Goal: Task Accomplishment & Management: Manage account settings

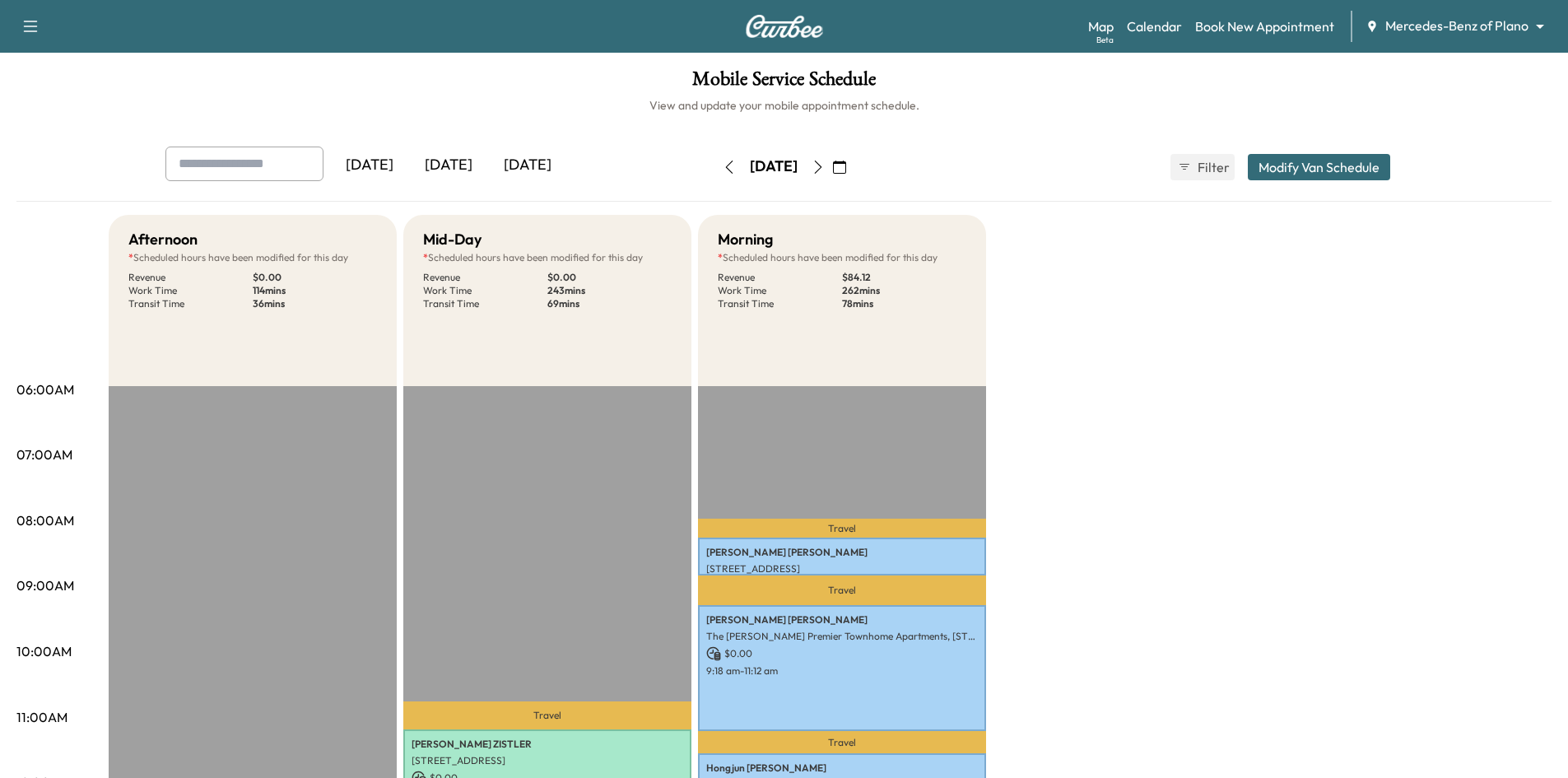
click at [846, 170] on icon "button" at bounding box center [840, 167] width 13 height 13
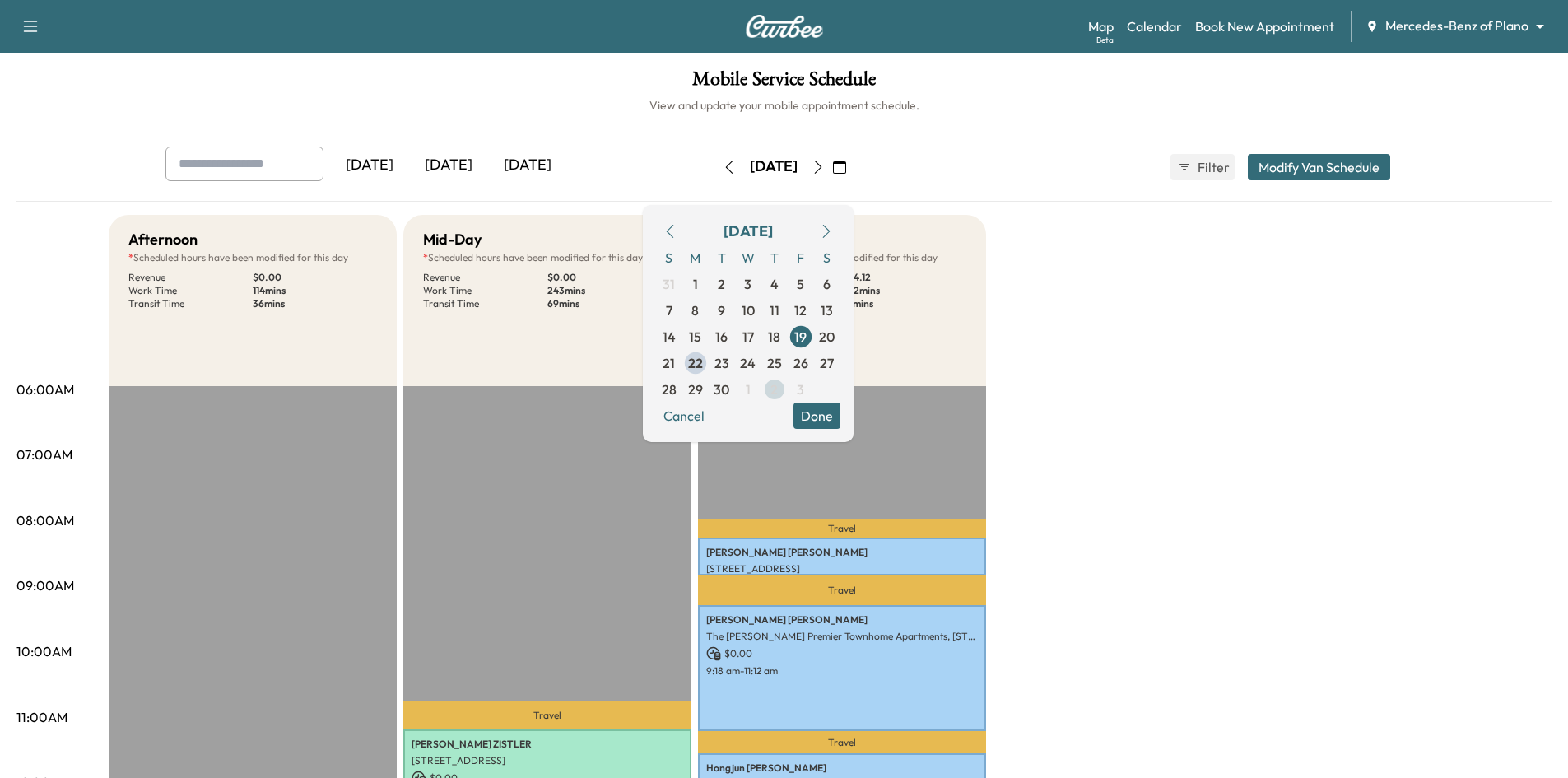
click at [787, 392] on span "2" at bounding box center [774, 389] width 26 height 26
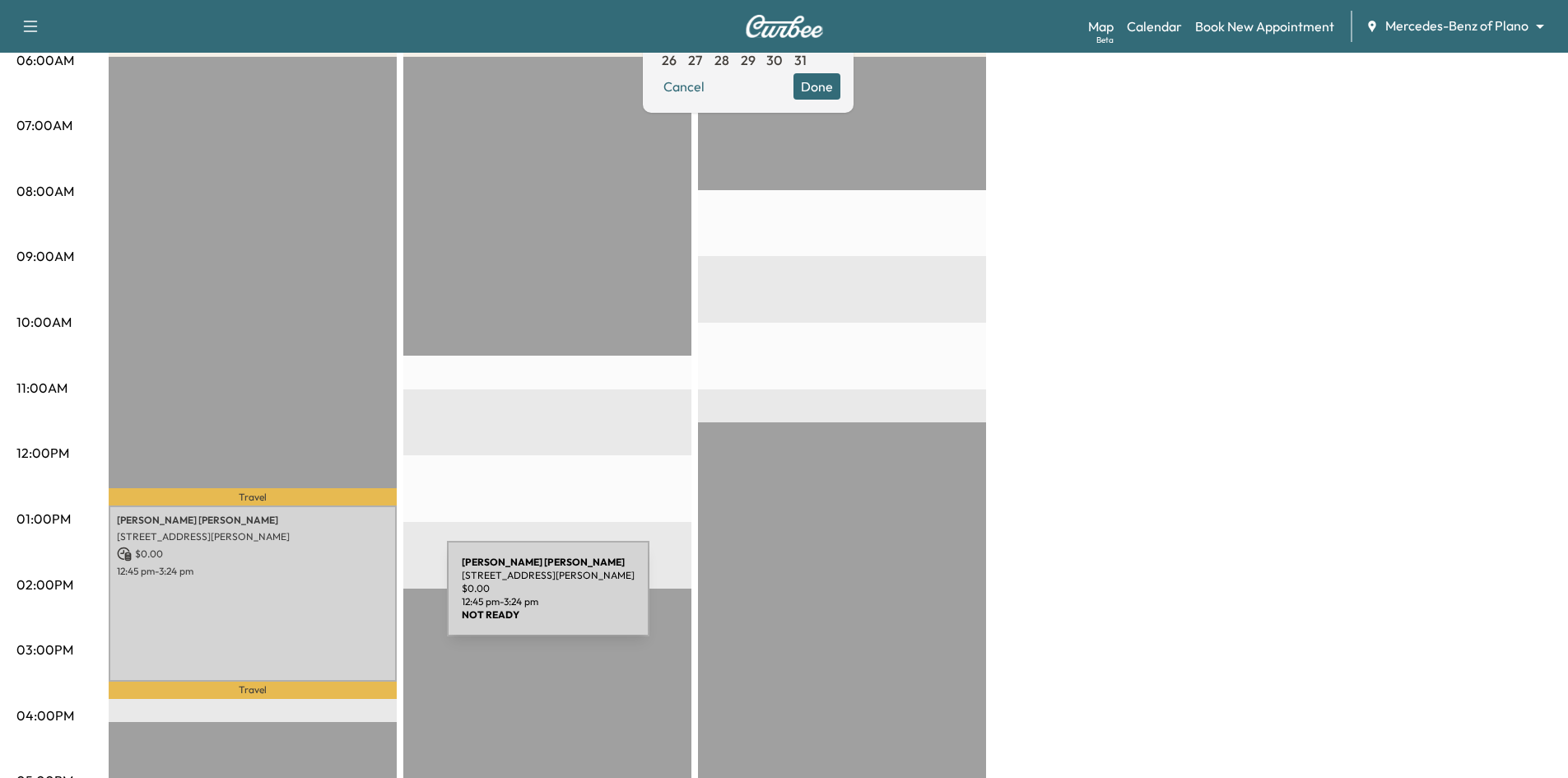
click at [323, 598] on div "[PERSON_NAME] [STREET_ADDRESS][PERSON_NAME] $ 0.00 12:45 pm - 3:24 pm" at bounding box center [252, 594] width 288 height 176
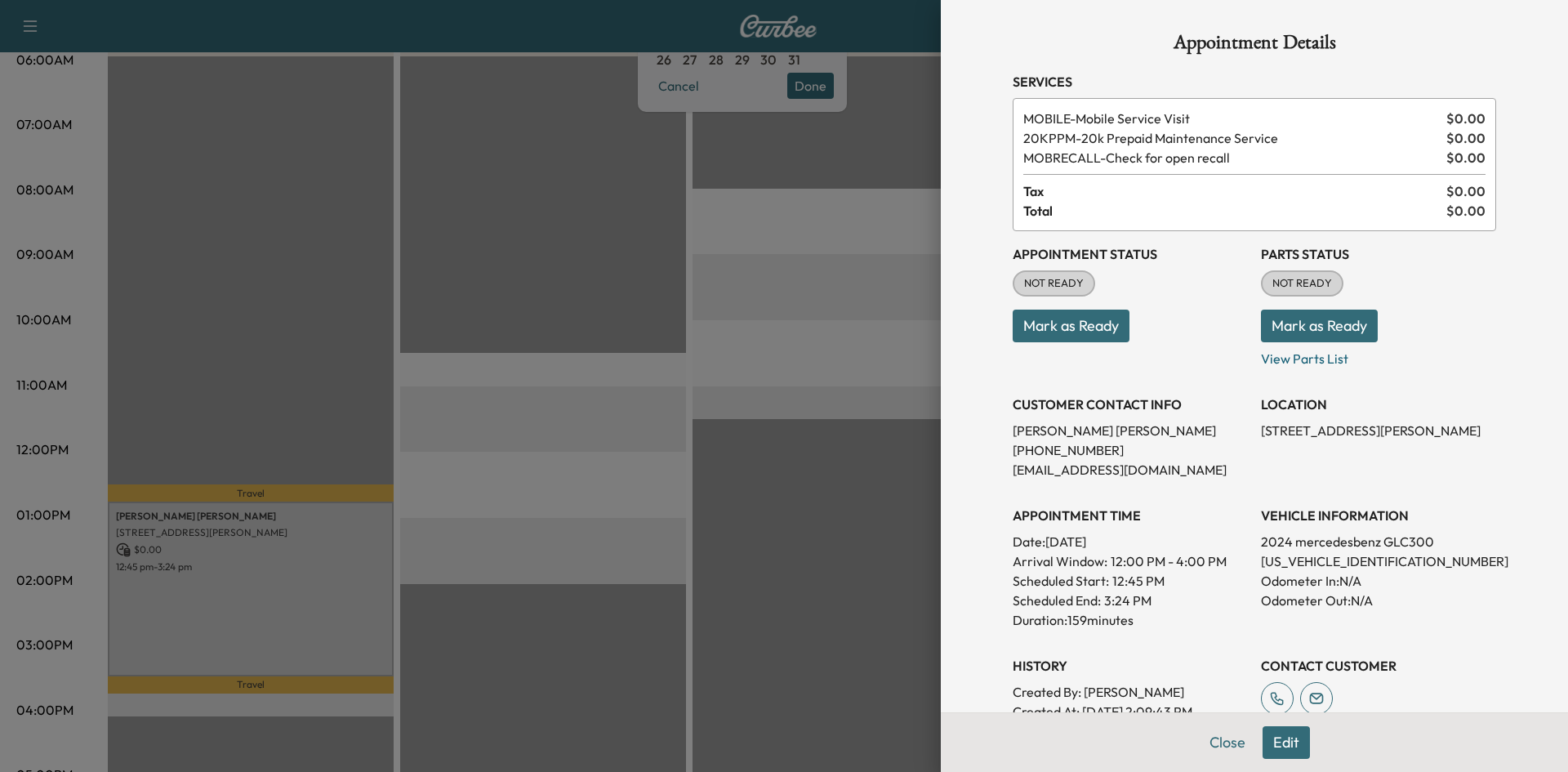
drag, startPoint x: 276, startPoint y: 245, endPoint x: 238, endPoint y: 187, distance: 69.3
click at [276, 243] on div at bounding box center [784, 386] width 1568 height 772
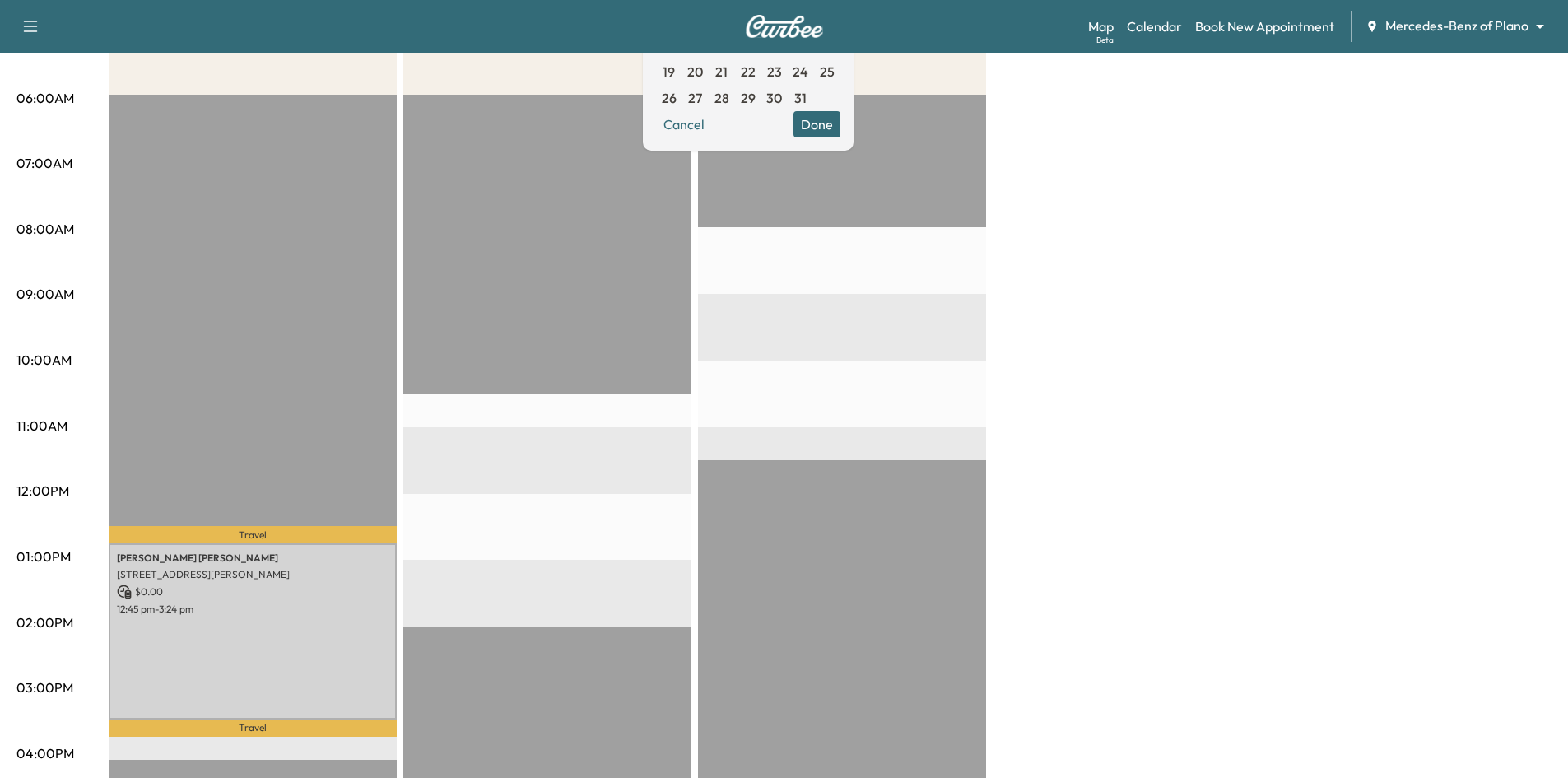
scroll to position [412, 0]
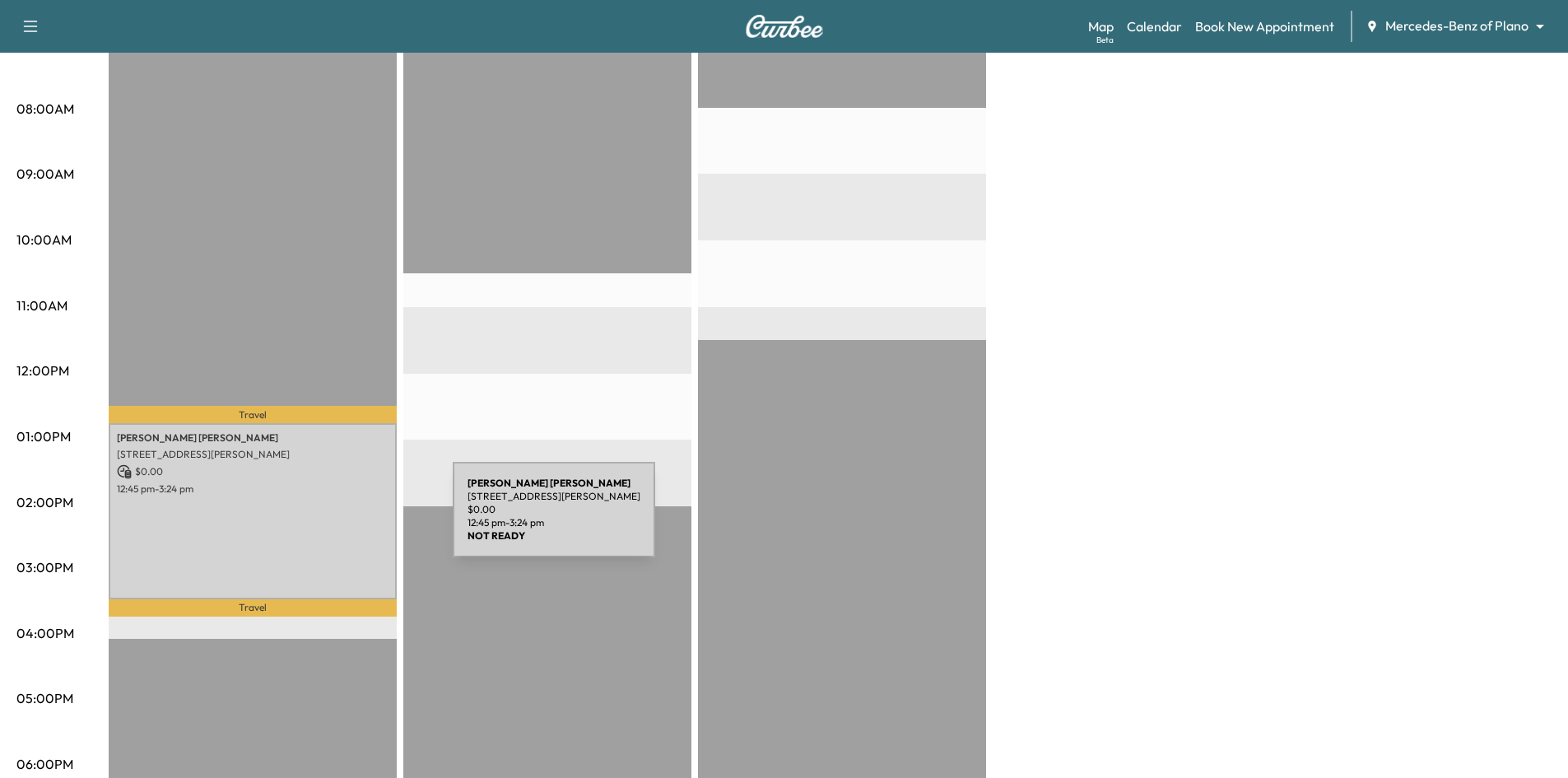
click at [328, 519] on div "[PERSON_NAME] [STREET_ADDRESS][PERSON_NAME] $ 0.00 12:45 pm - 3:24 pm" at bounding box center [252, 511] width 288 height 176
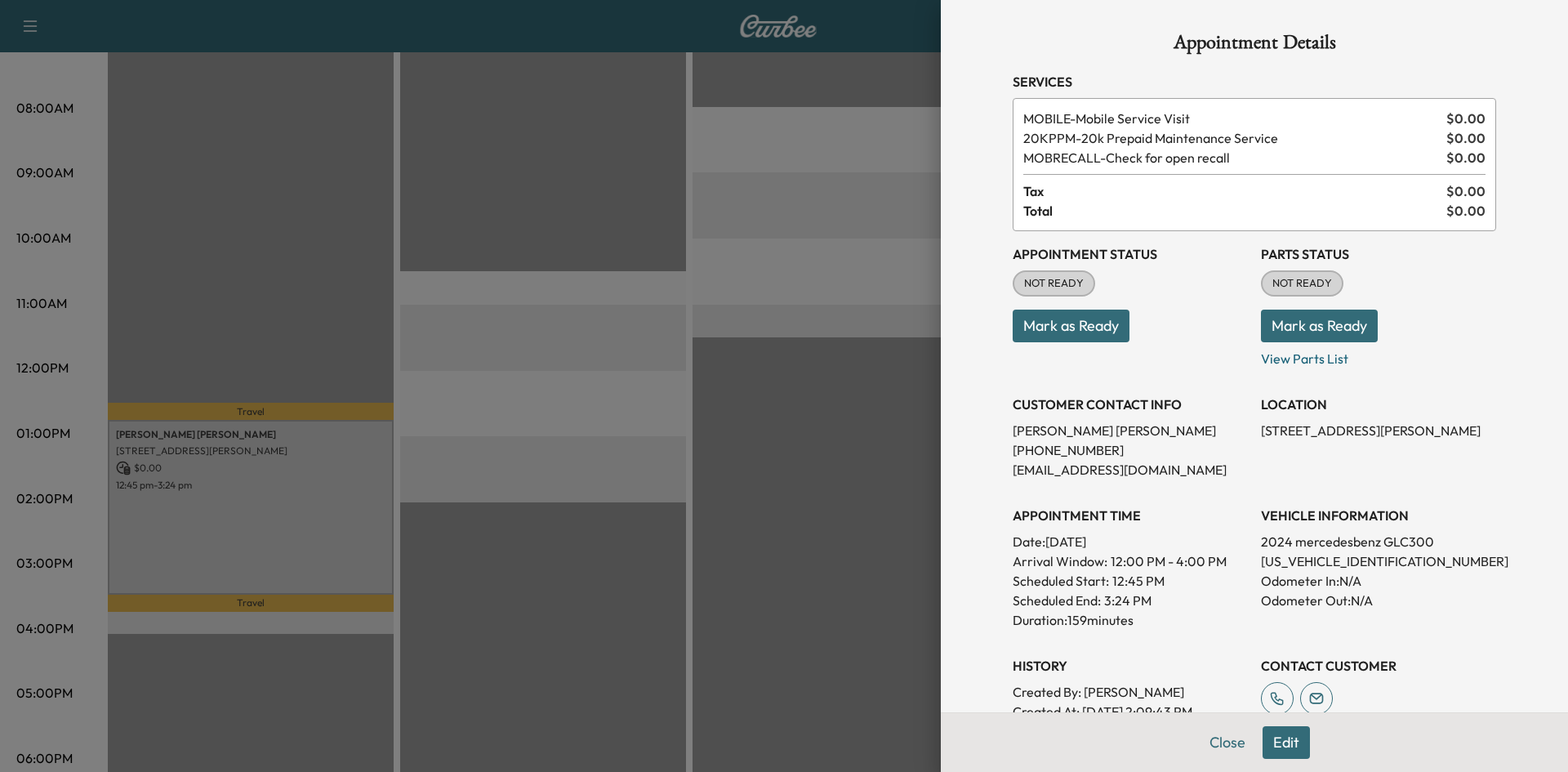
click at [1278, 744] on button "Edit" at bounding box center [1286, 742] width 47 height 33
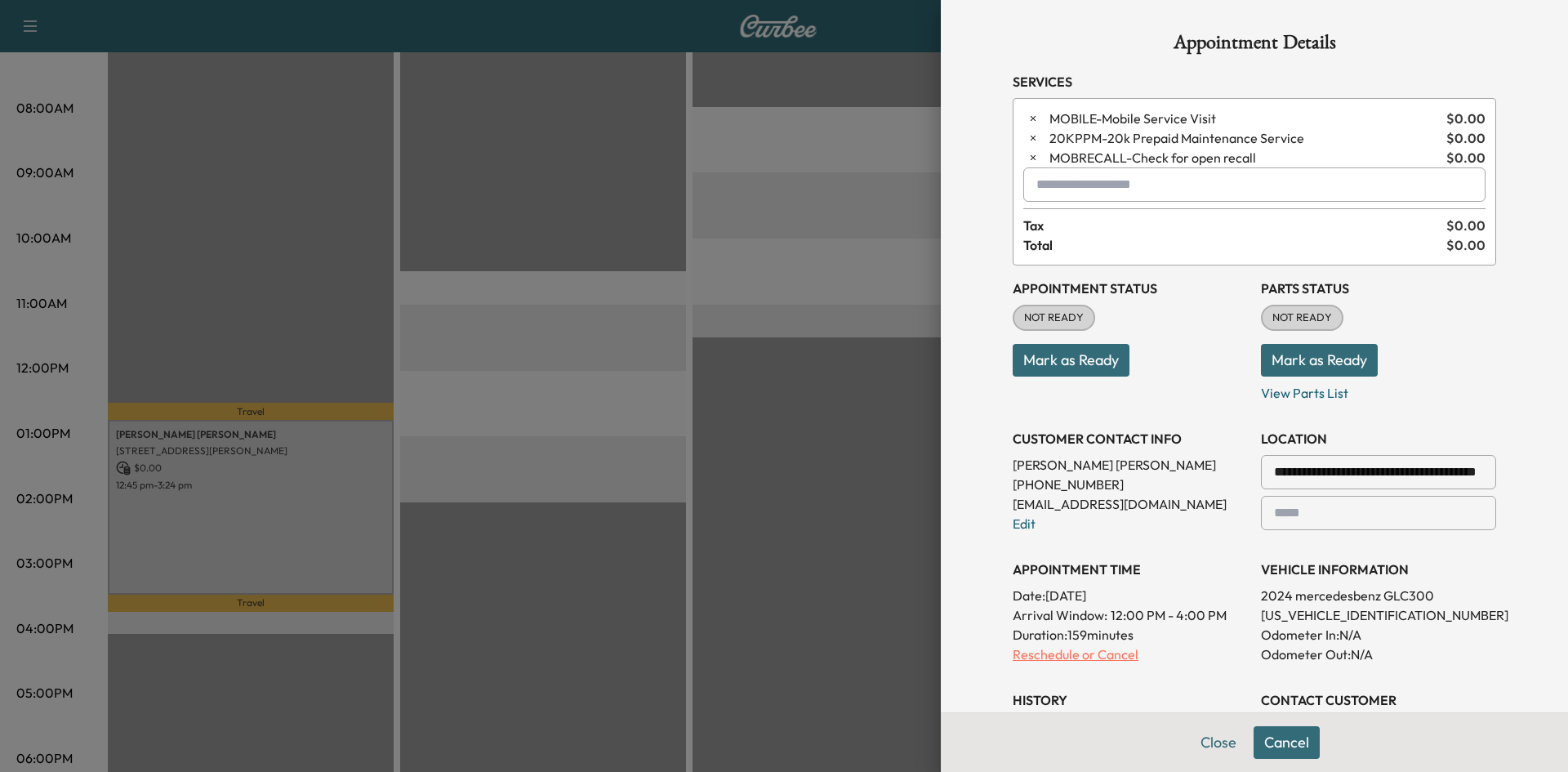
click at [1091, 654] on p "Reschedule or Cancel" at bounding box center [1130, 654] width 236 height 20
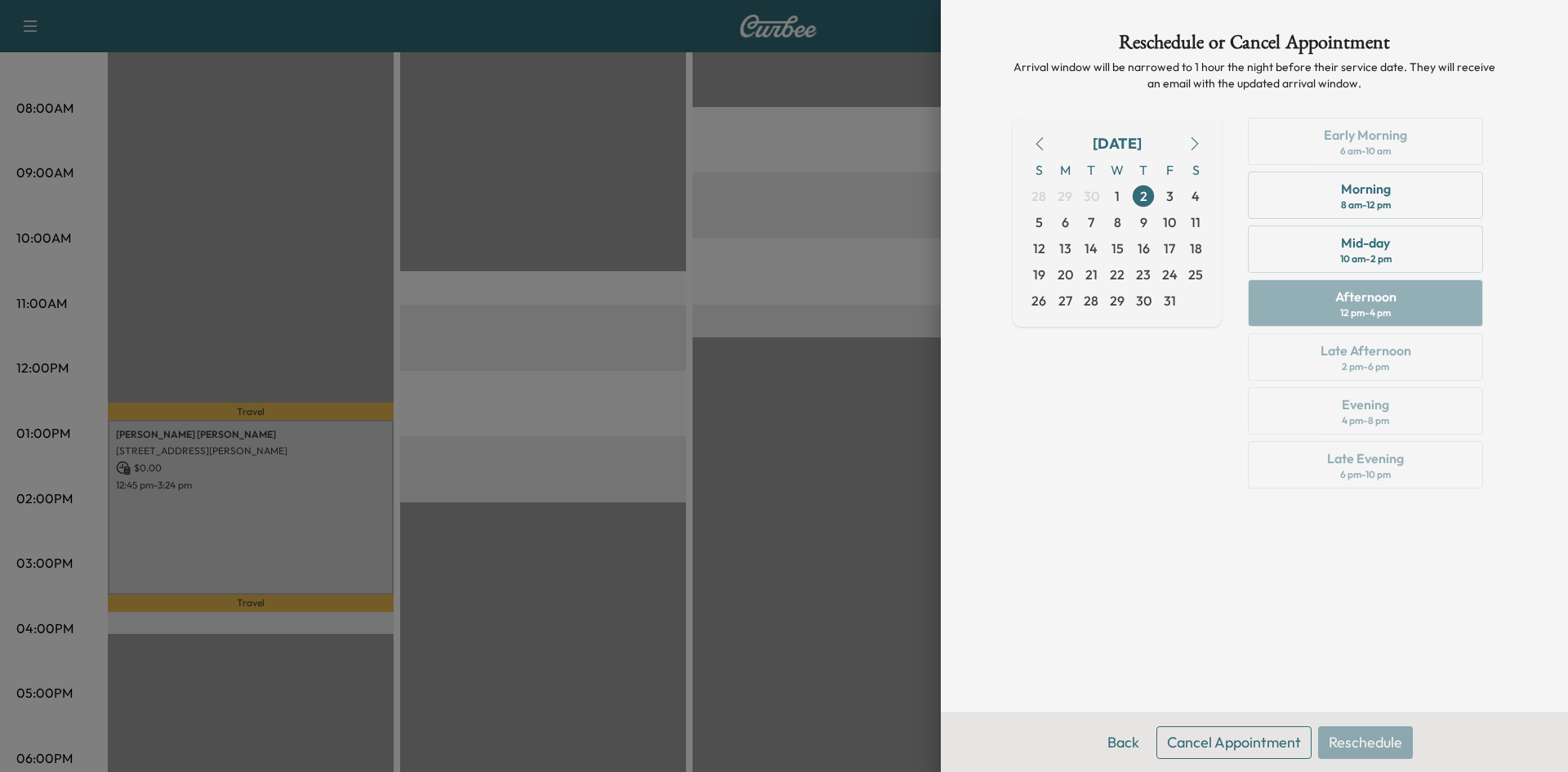
click at [1253, 741] on button "Cancel Appointment" at bounding box center [1234, 742] width 155 height 33
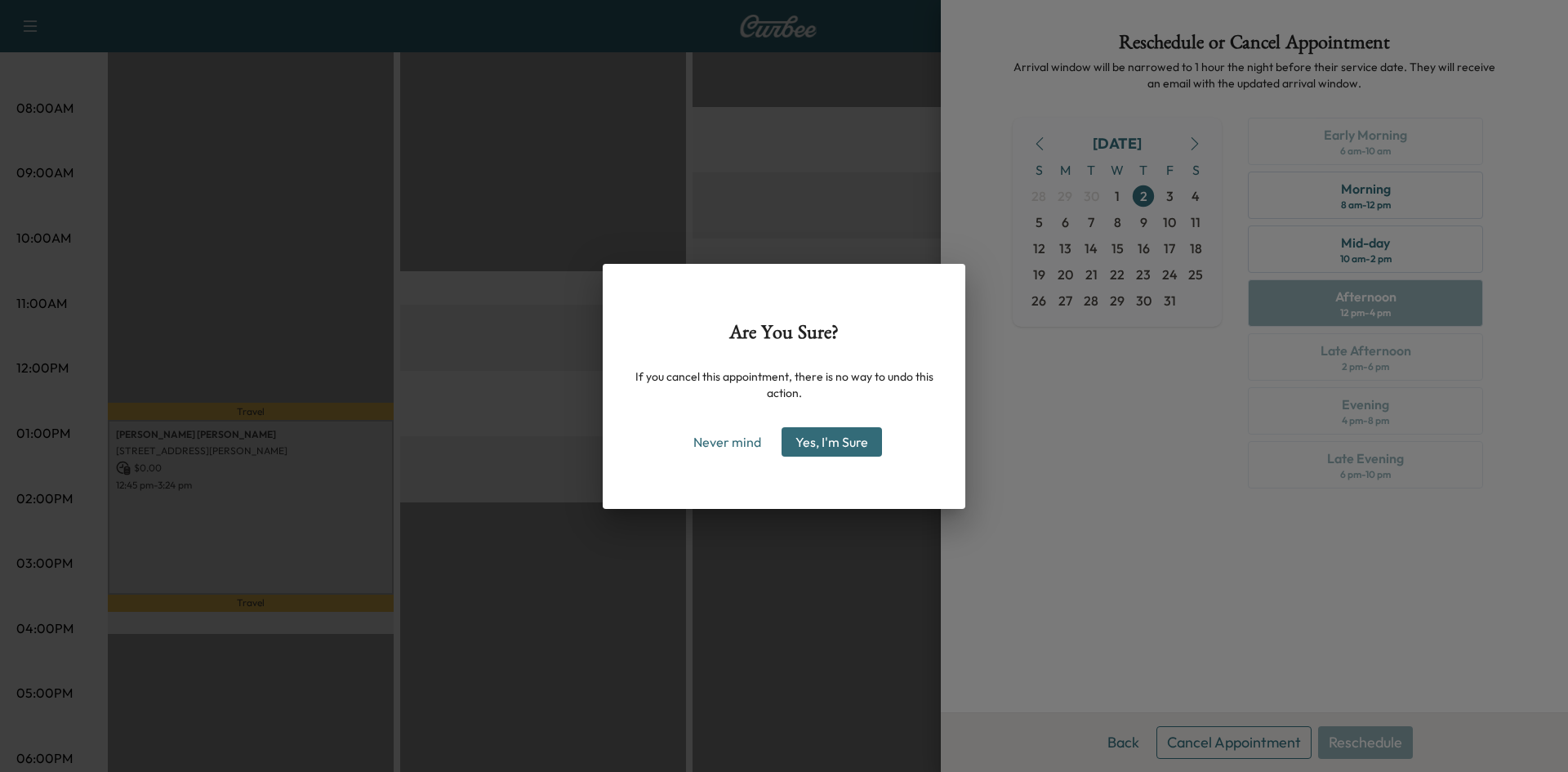
click at [845, 445] on button "Yes, I'm Sure" at bounding box center [831, 442] width 101 height 30
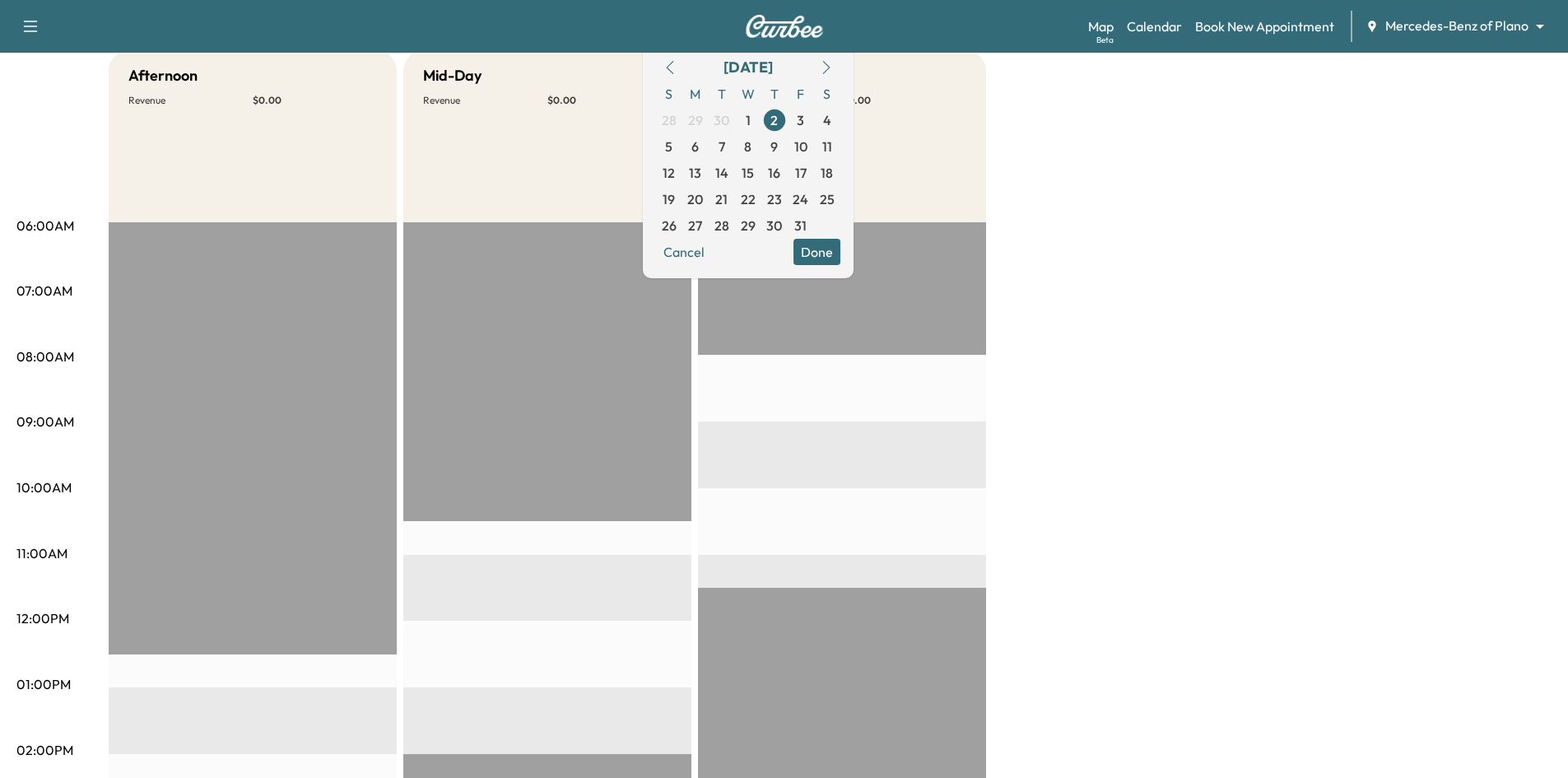
scroll to position [0, 0]
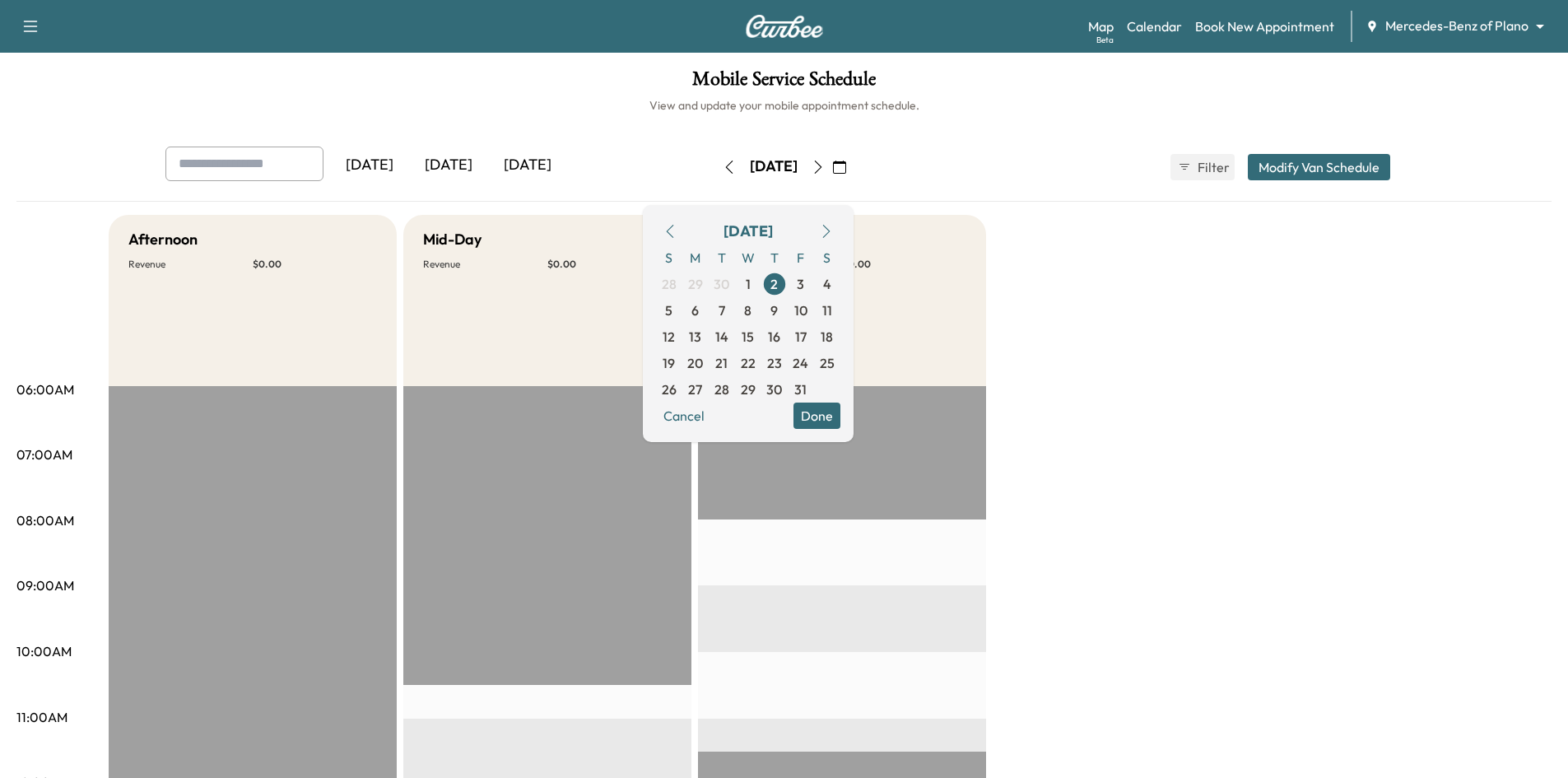
click at [841, 420] on button "Done" at bounding box center [817, 416] width 47 height 26
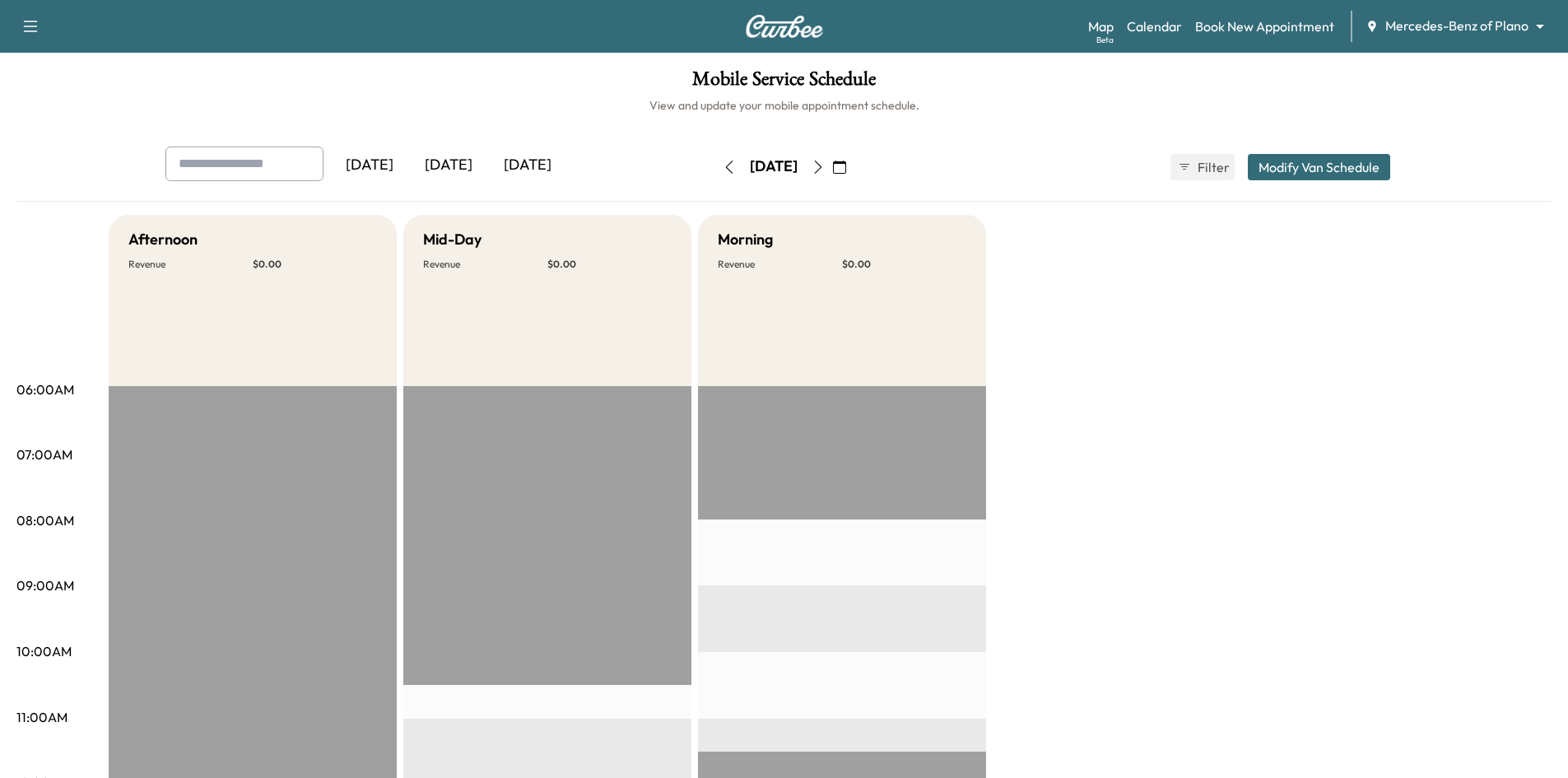
click at [457, 163] on div "[DATE]" at bounding box center [449, 165] width 79 height 38
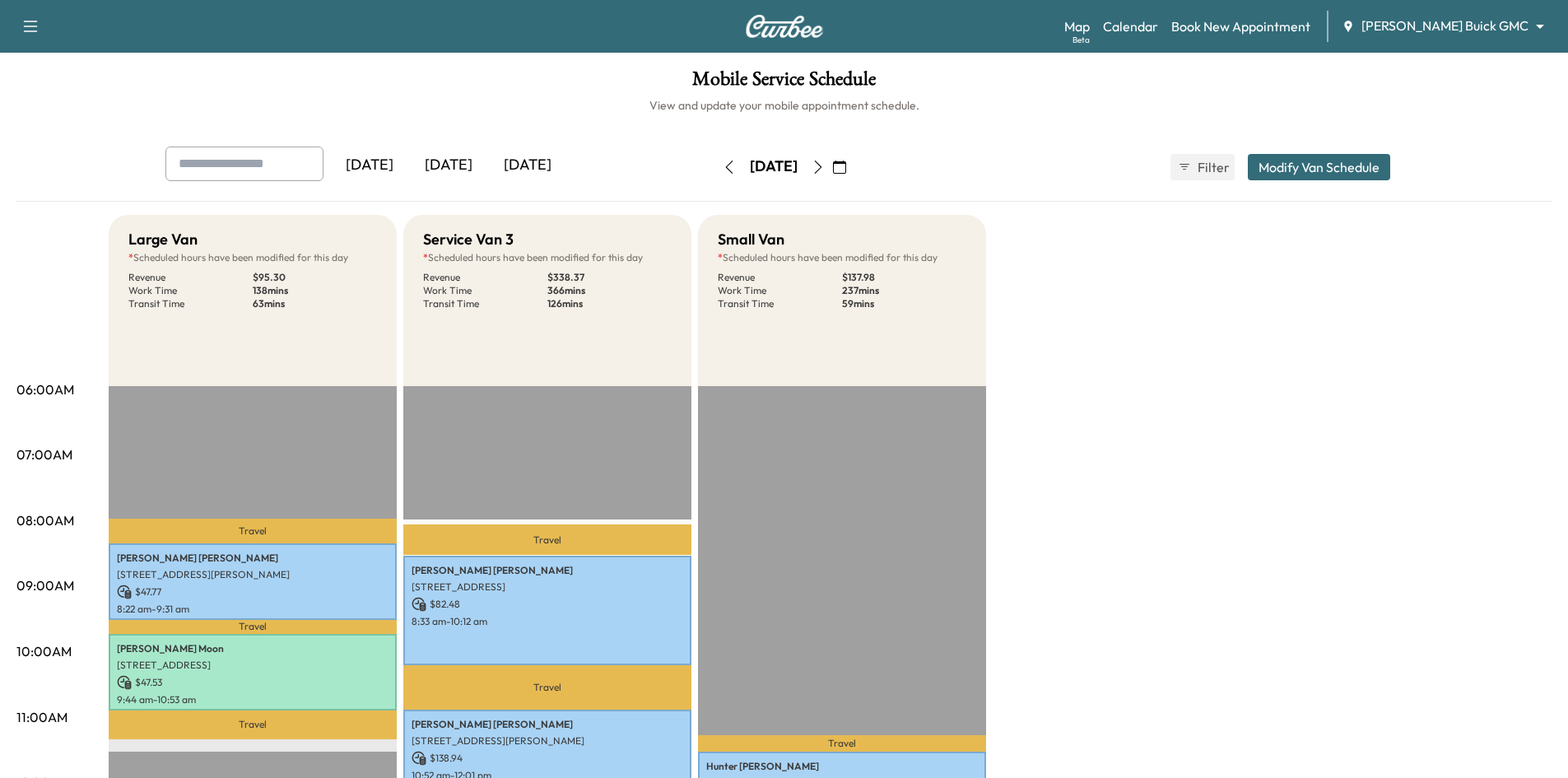
click at [846, 171] on icon "button" at bounding box center [840, 167] width 13 height 13
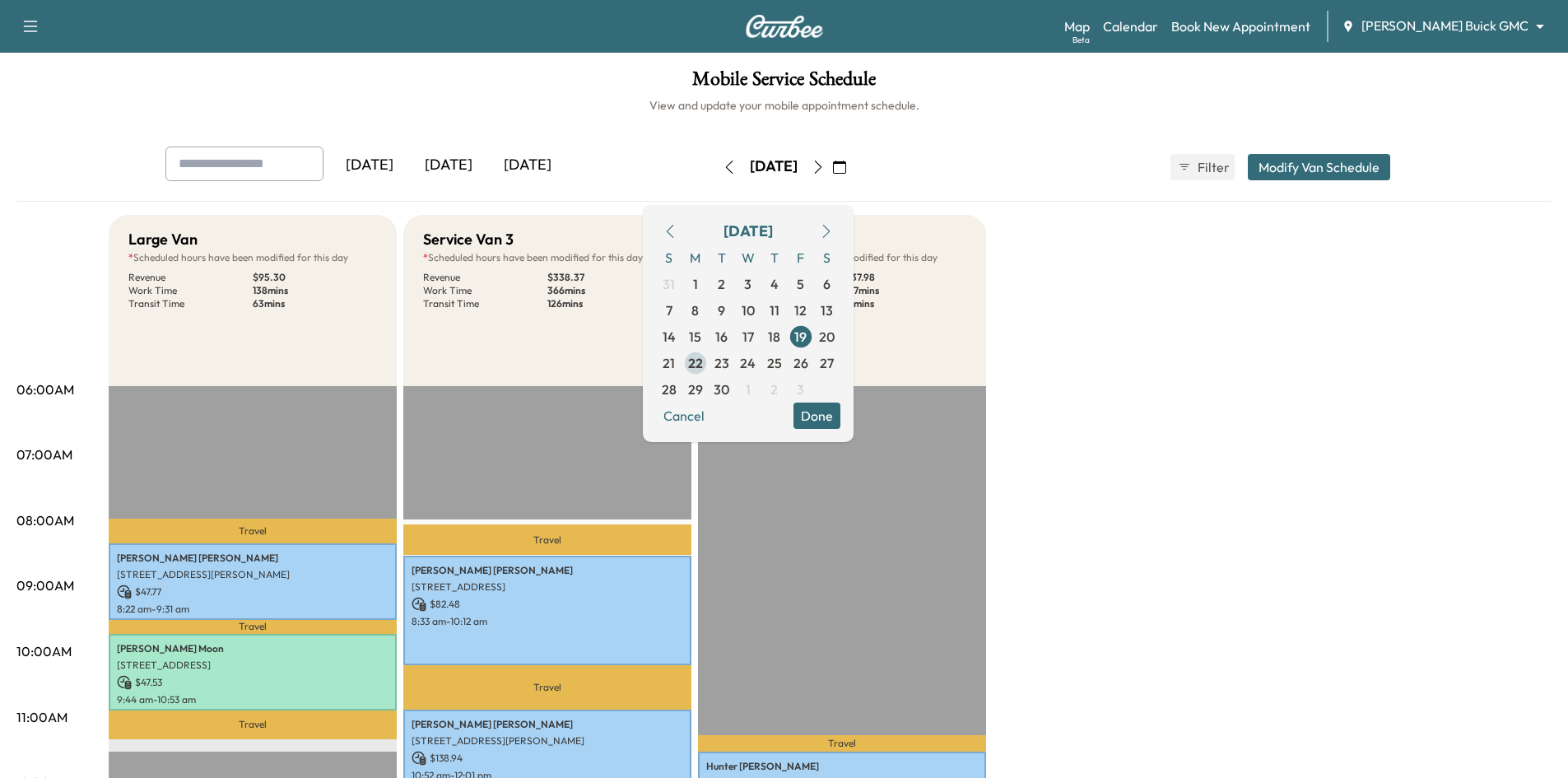
click at [703, 367] on span "22" at bounding box center [695, 362] width 15 height 20
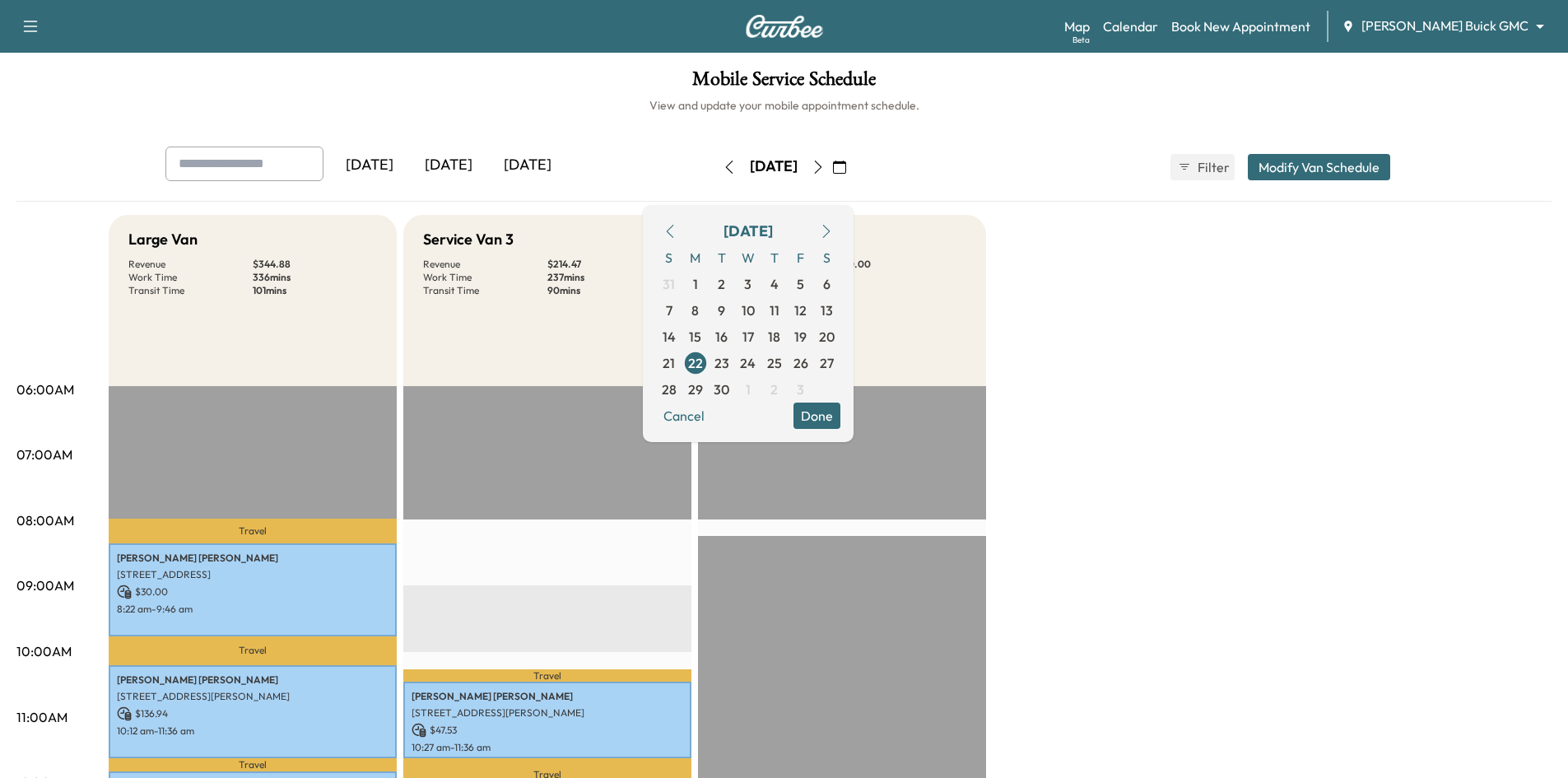
drag, startPoint x: 876, startPoint y: 413, endPoint x: 812, endPoint y: 365, distance: 80.0
click at [841, 414] on button "Done" at bounding box center [817, 416] width 47 height 26
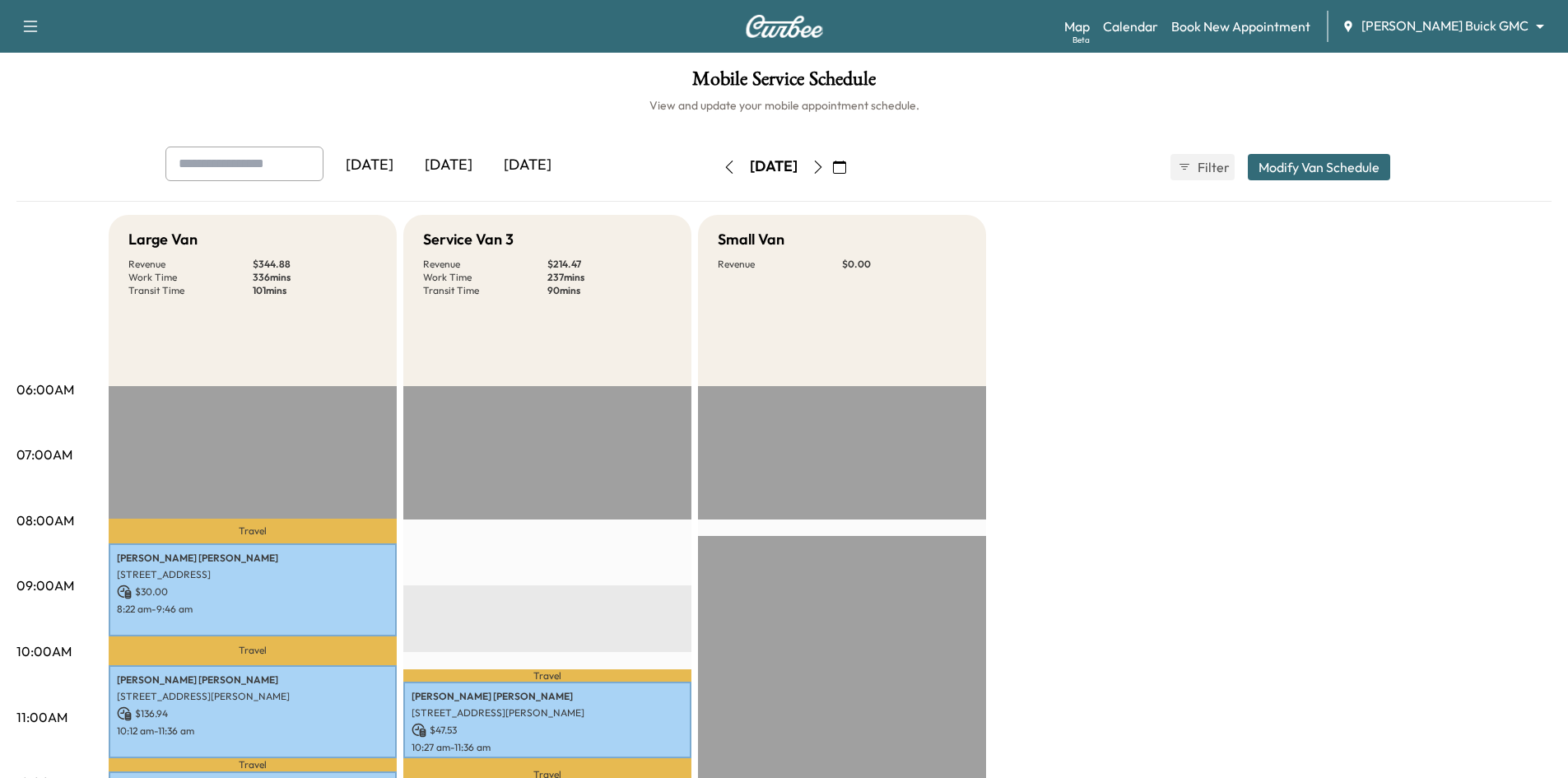
click at [544, 163] on div "[DATE]" at bounding box center [527, 165] width 79 height 38
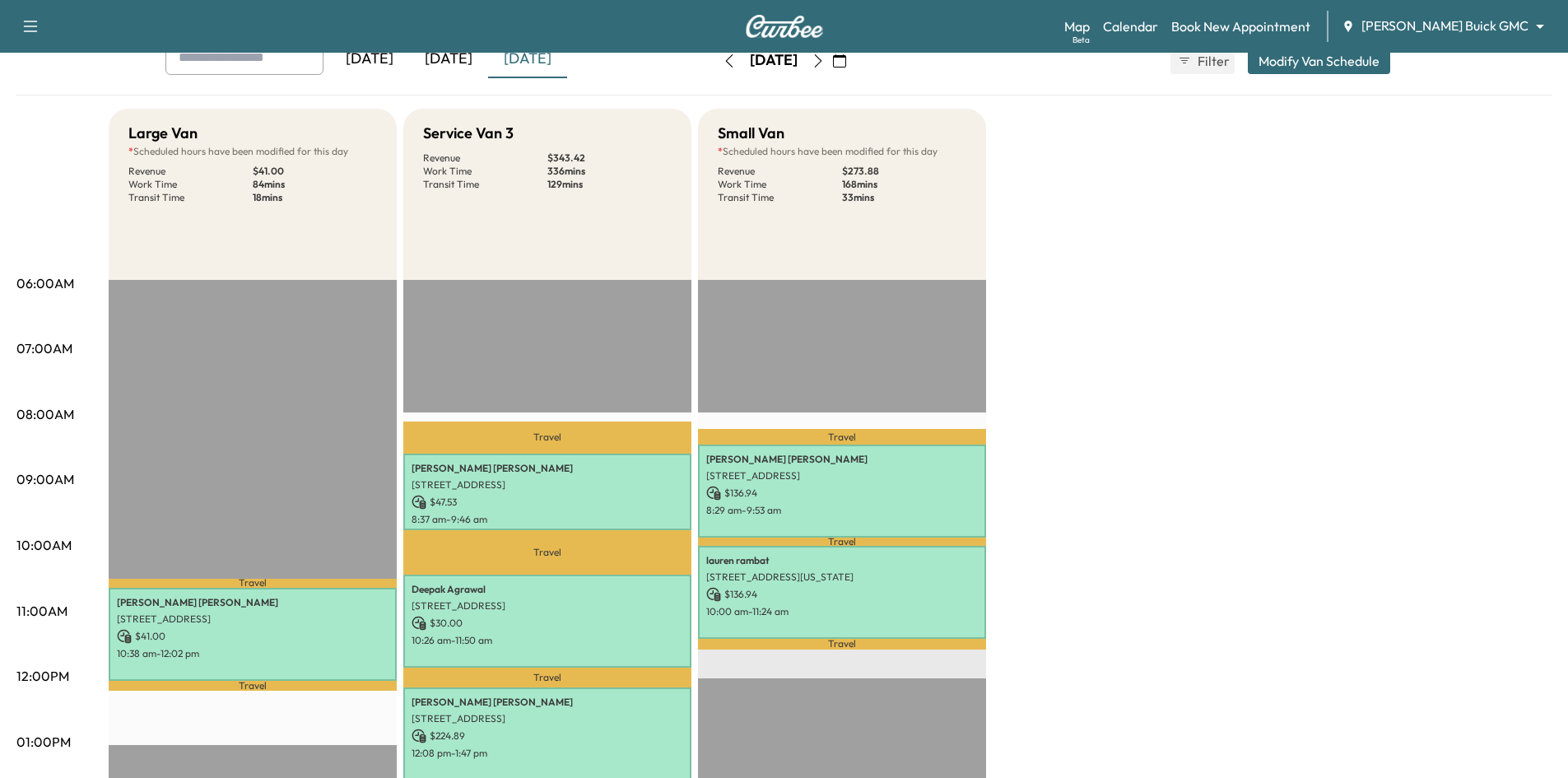
scroll to position [329, 0]
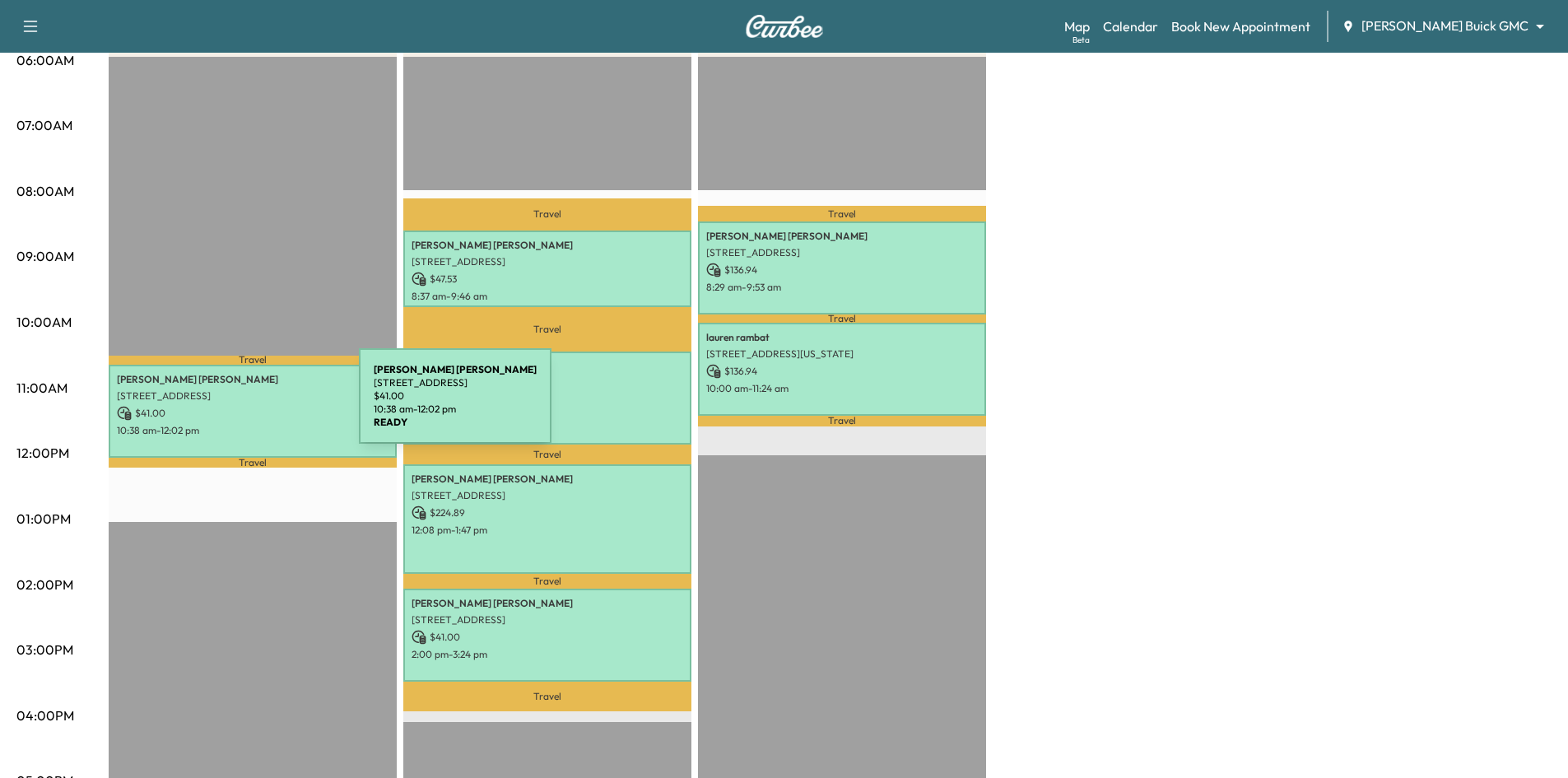
click at [236, 406] on p "$ 41.00" at bounding box center [252, 413] width 271 height 15
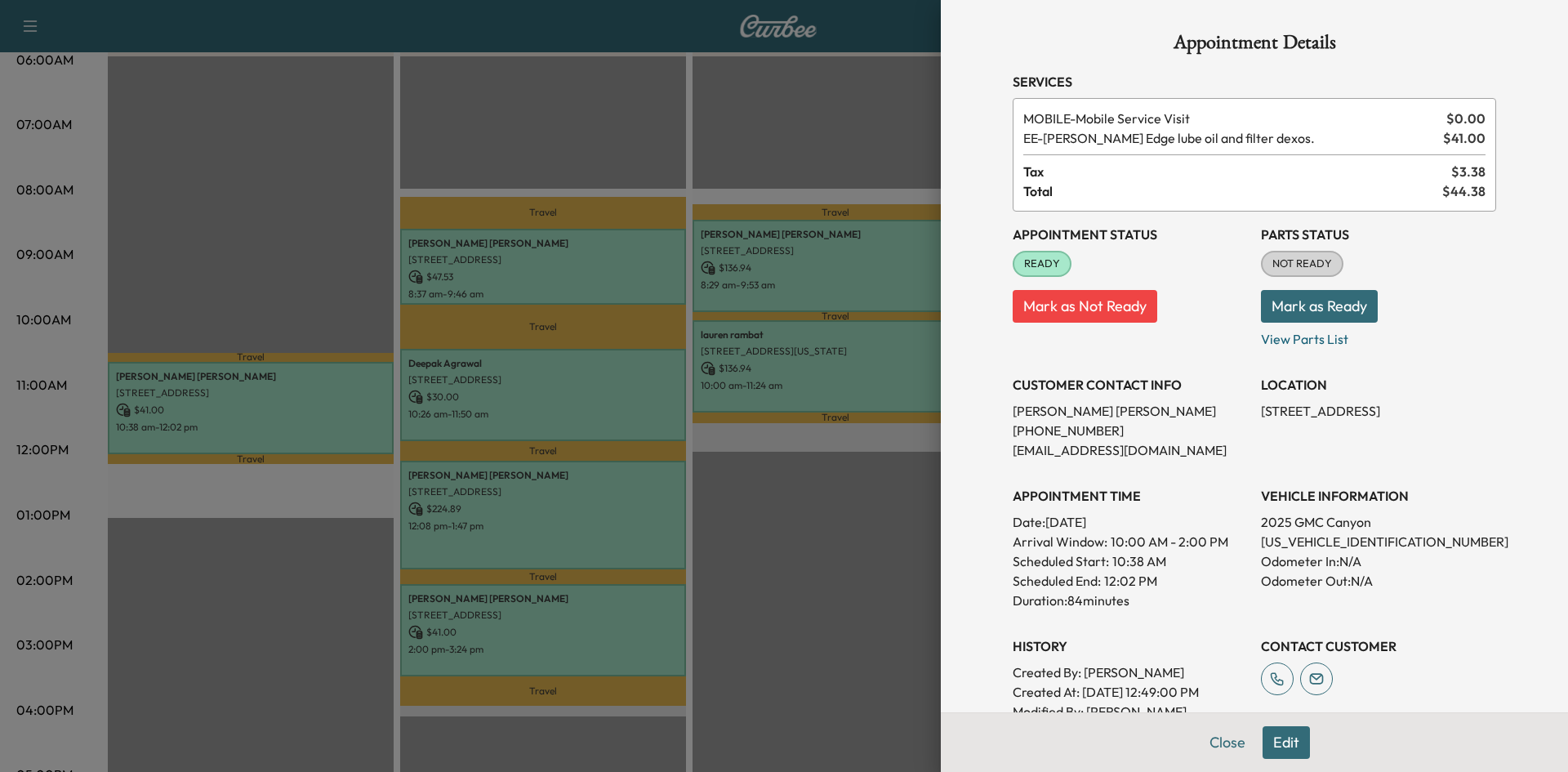
click at [344, 216] on div at bounding box center [784, 386] width 1568 height 772
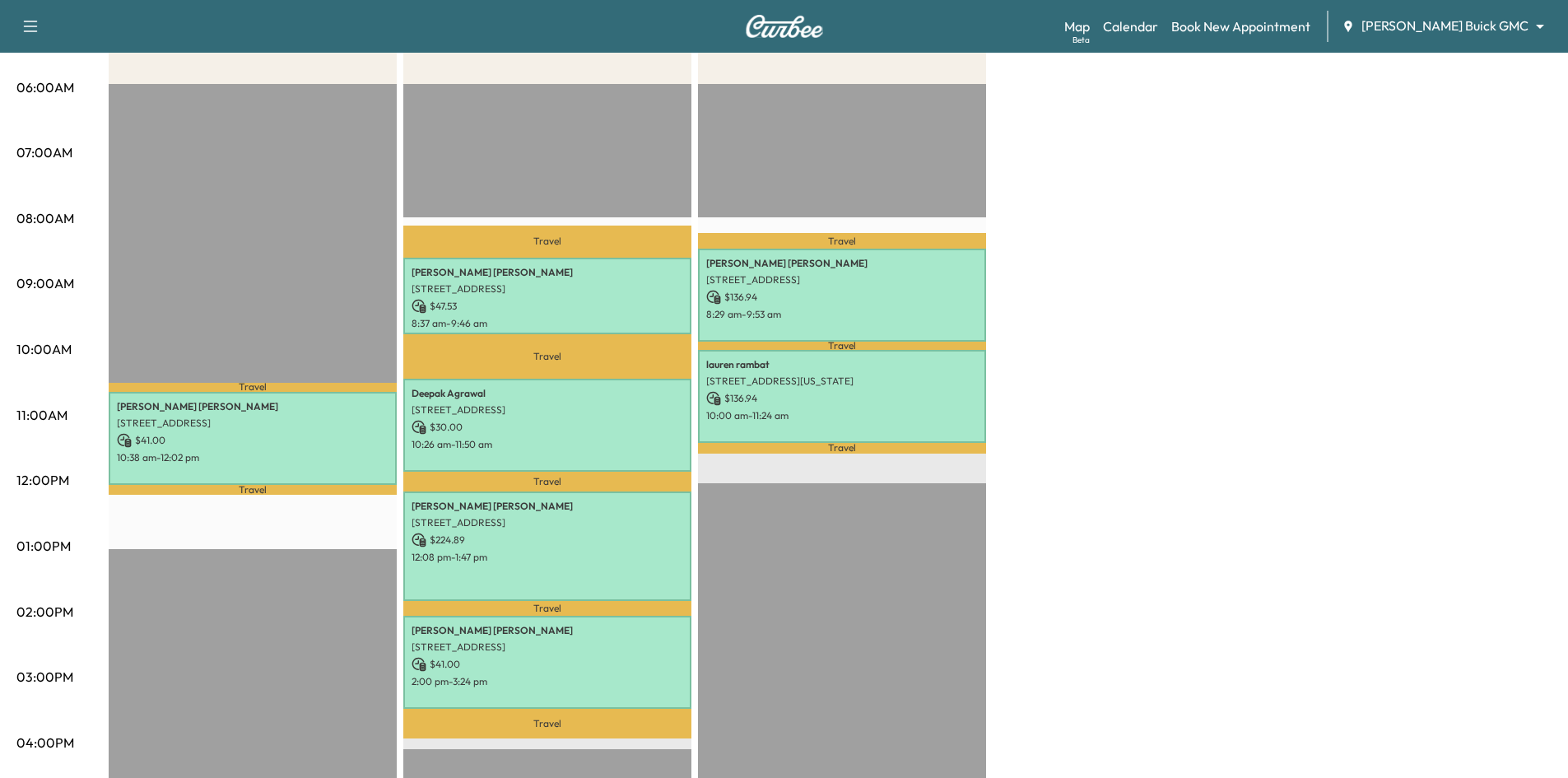
scroll to position [83, 0]
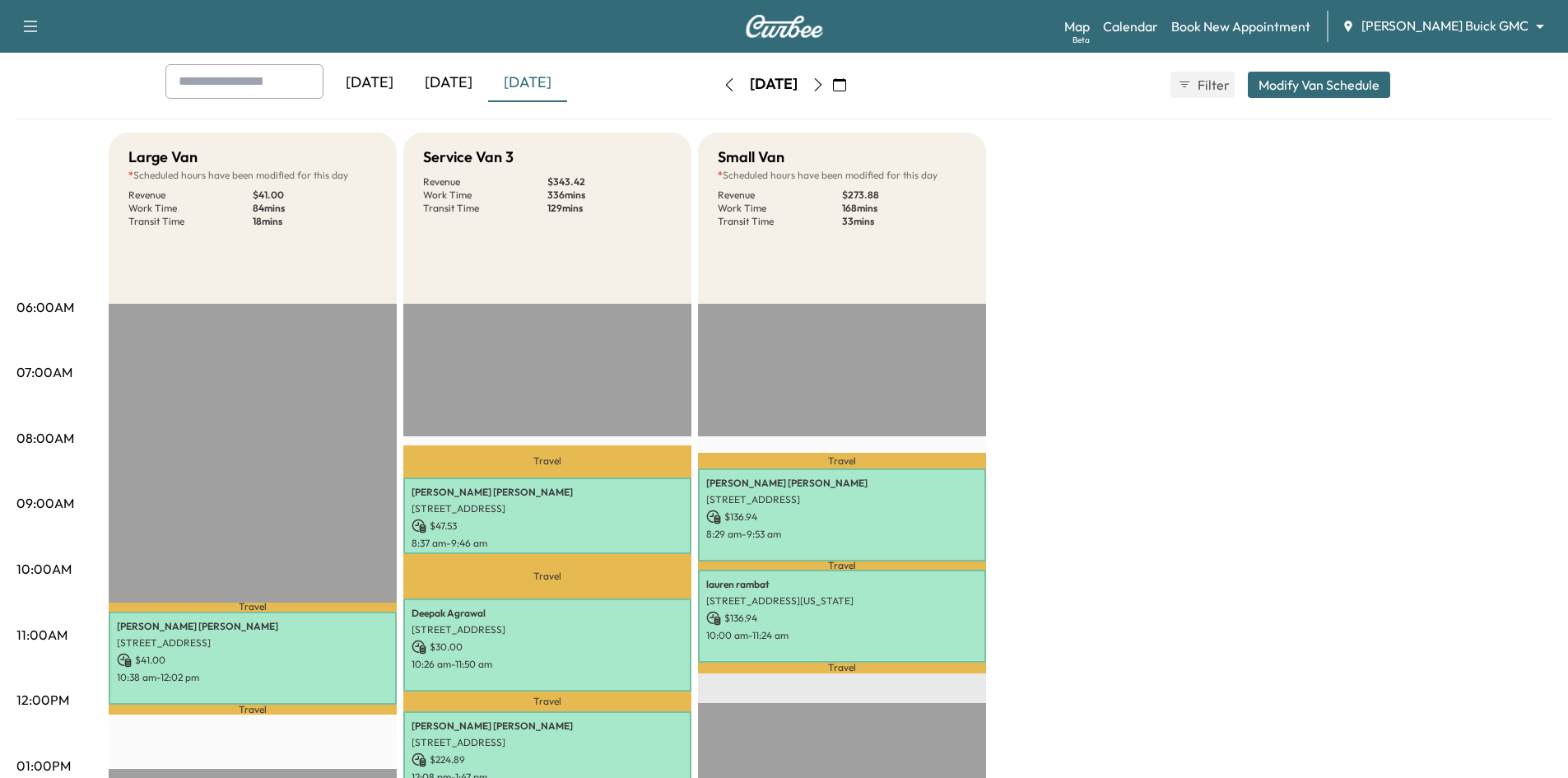
click at [825, 85] on icon "button" at bounding box center [818, 84] width 13 height 13
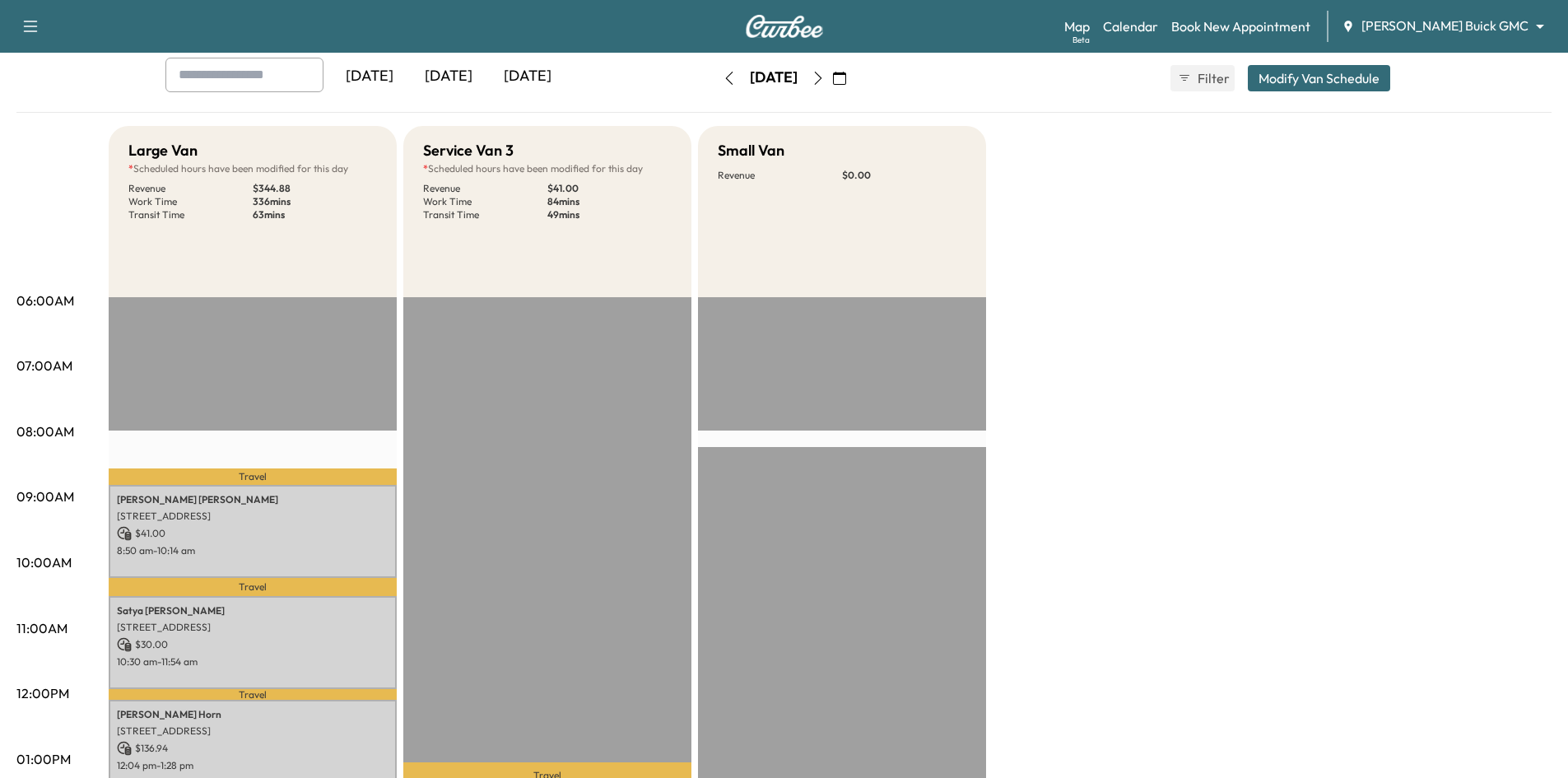
scroll to position [247, 0]
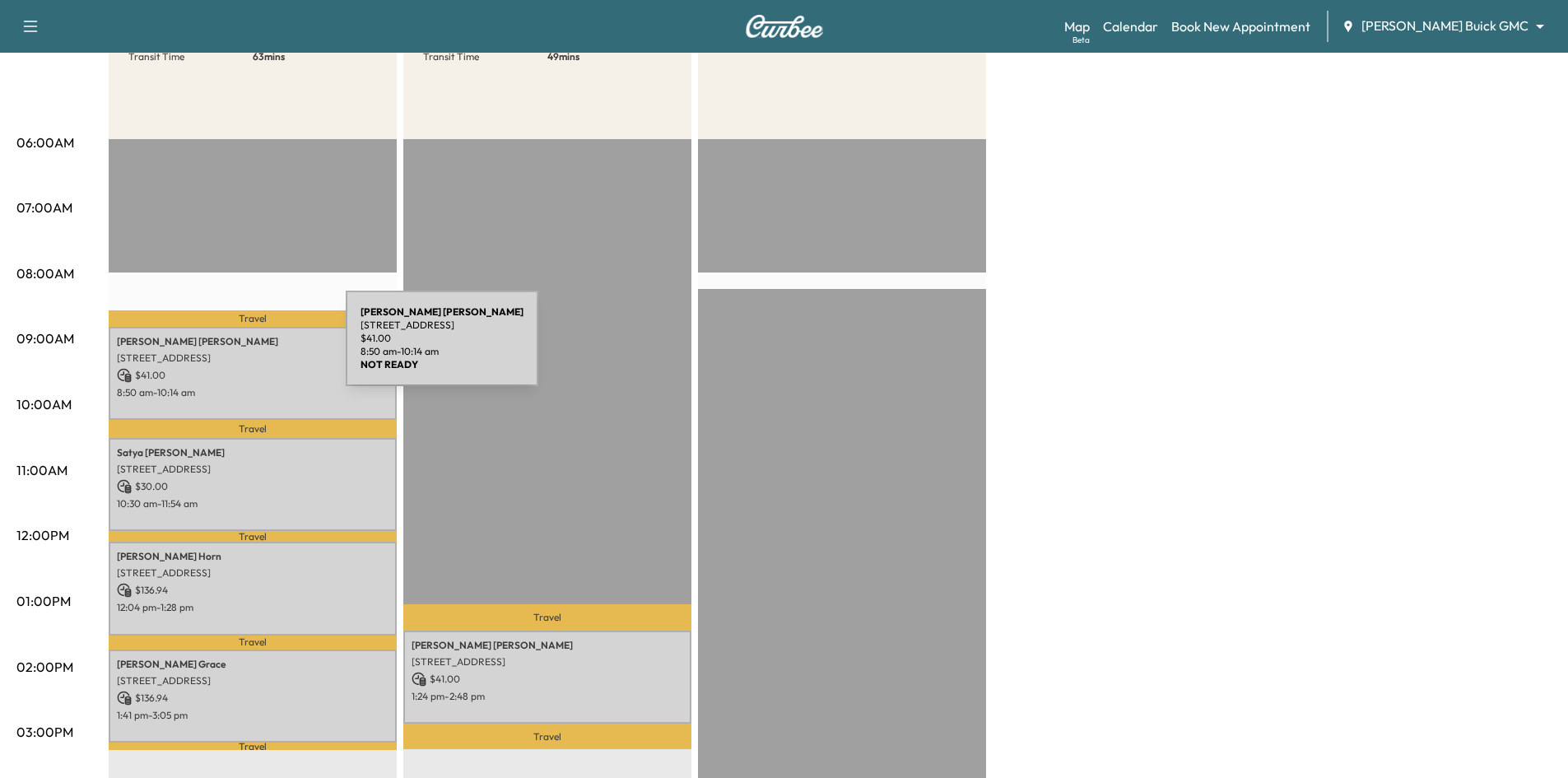
click at [222, 348] on div "Charles Gore 2007 Glenmere Dr, Allen, TX 75013, USA $ 41.00 8:50 am - 10:14 am" at bounding box center [252, 373] width 288 height 93
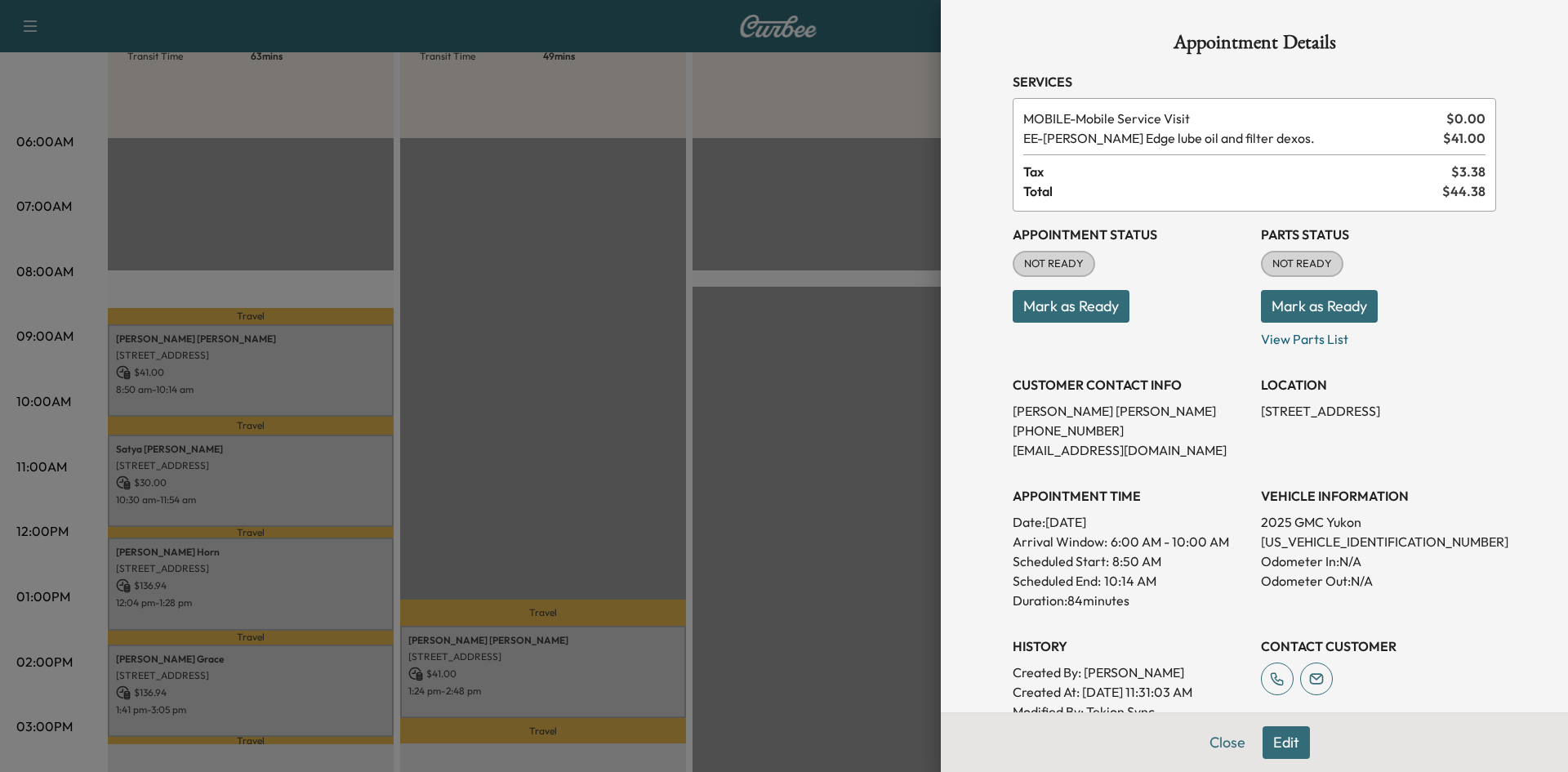
click at [1316, 546] on p "1GKS1DRL9SR164196" at bounding box center [1378, 541] width 236 height 20
copy p "1GKS1DRL9SR164196"
click at [244, 482] on div at bounding box center [784, 386] width 1568 height 772
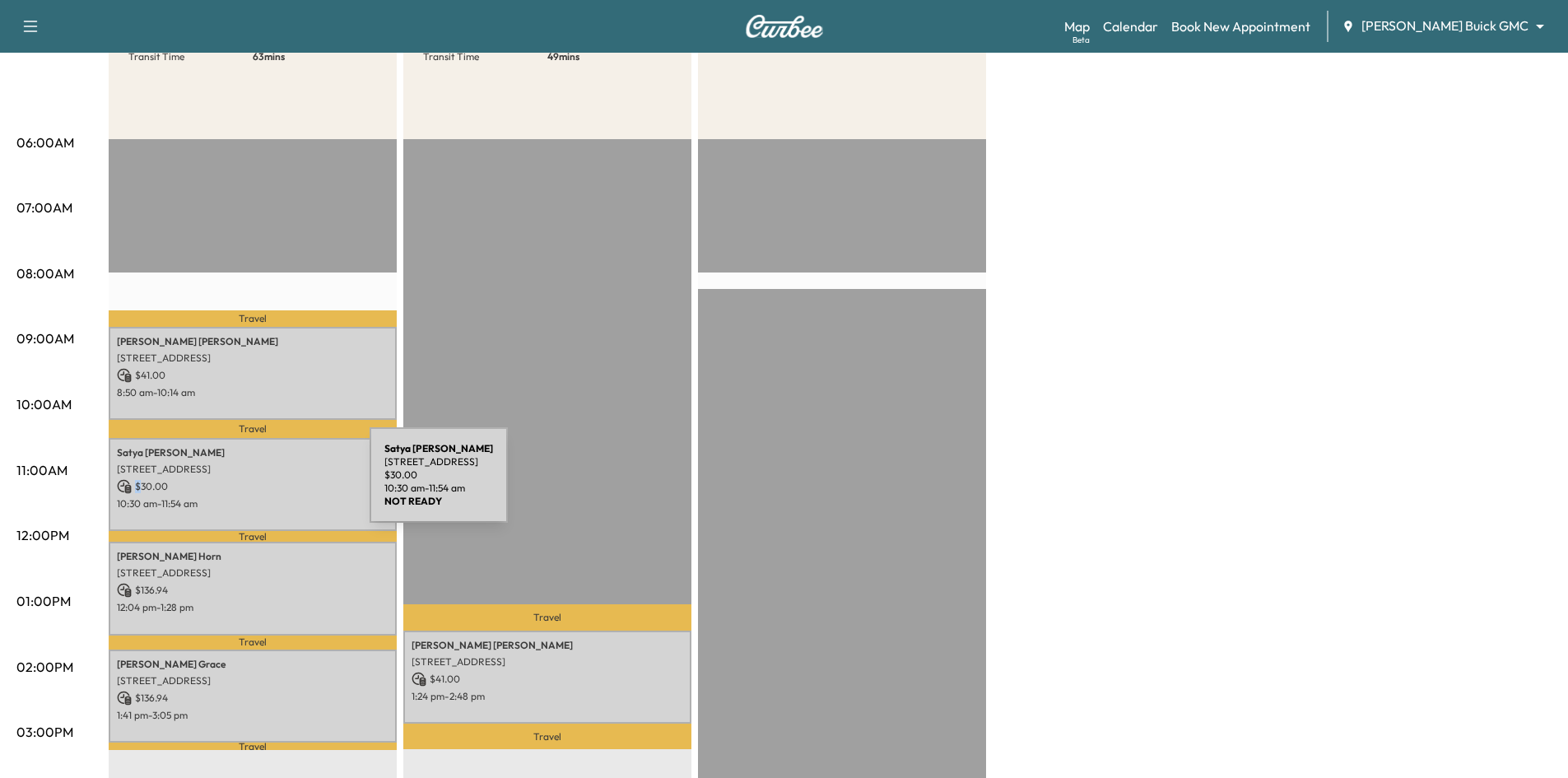
click at [246, 484] on p "$ 30.00" at bounding box center [252, 487] width 271 height 15
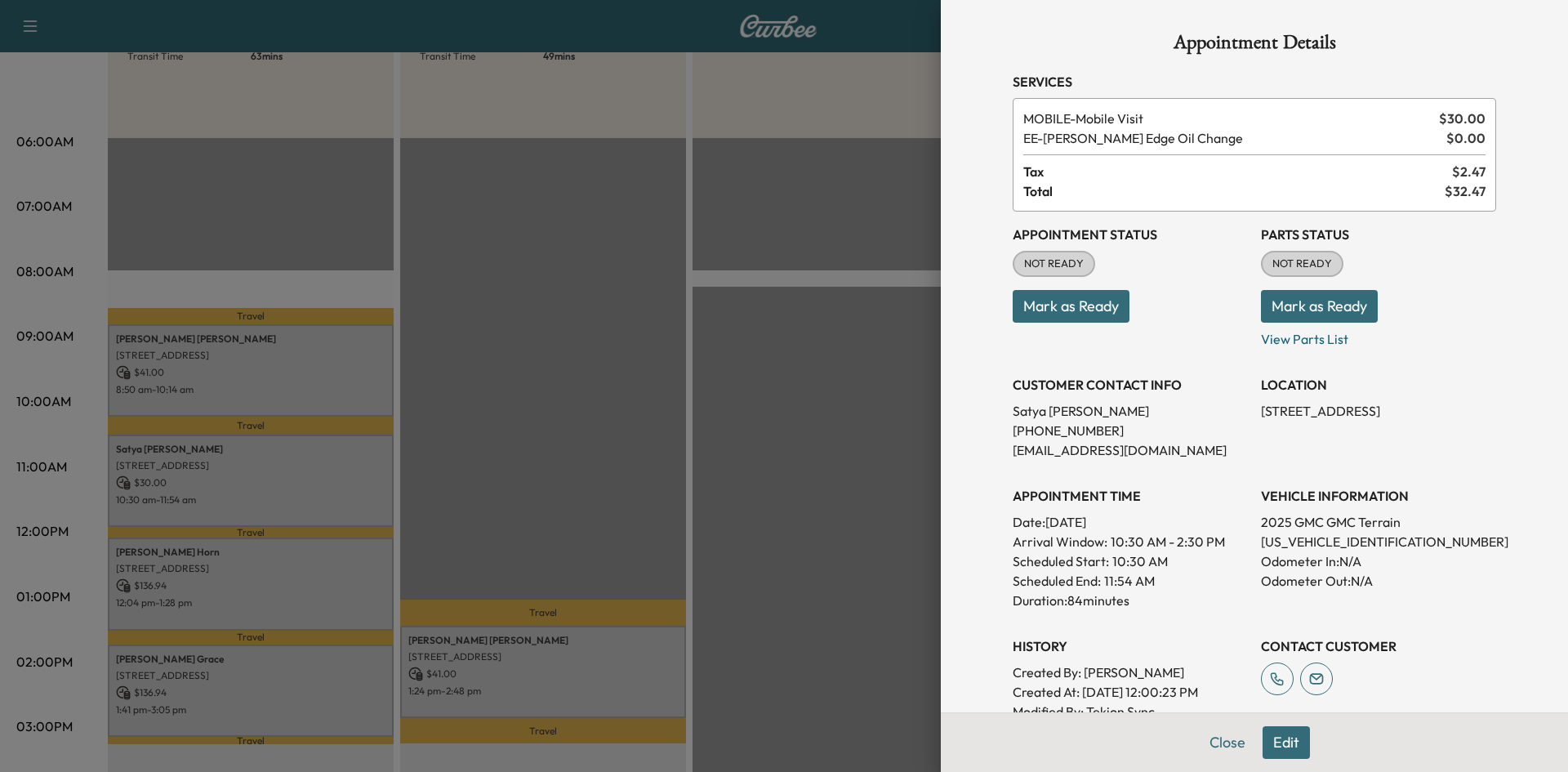
click at [1354, 543] on p "3GKALUEG6SL200965" at bounding box center [1378, 541] width 236 height 20
copy p "3GKALUEG6SL200965"
click at [277, 578] on div at bounding box center [784, 386] width 1568 height 772
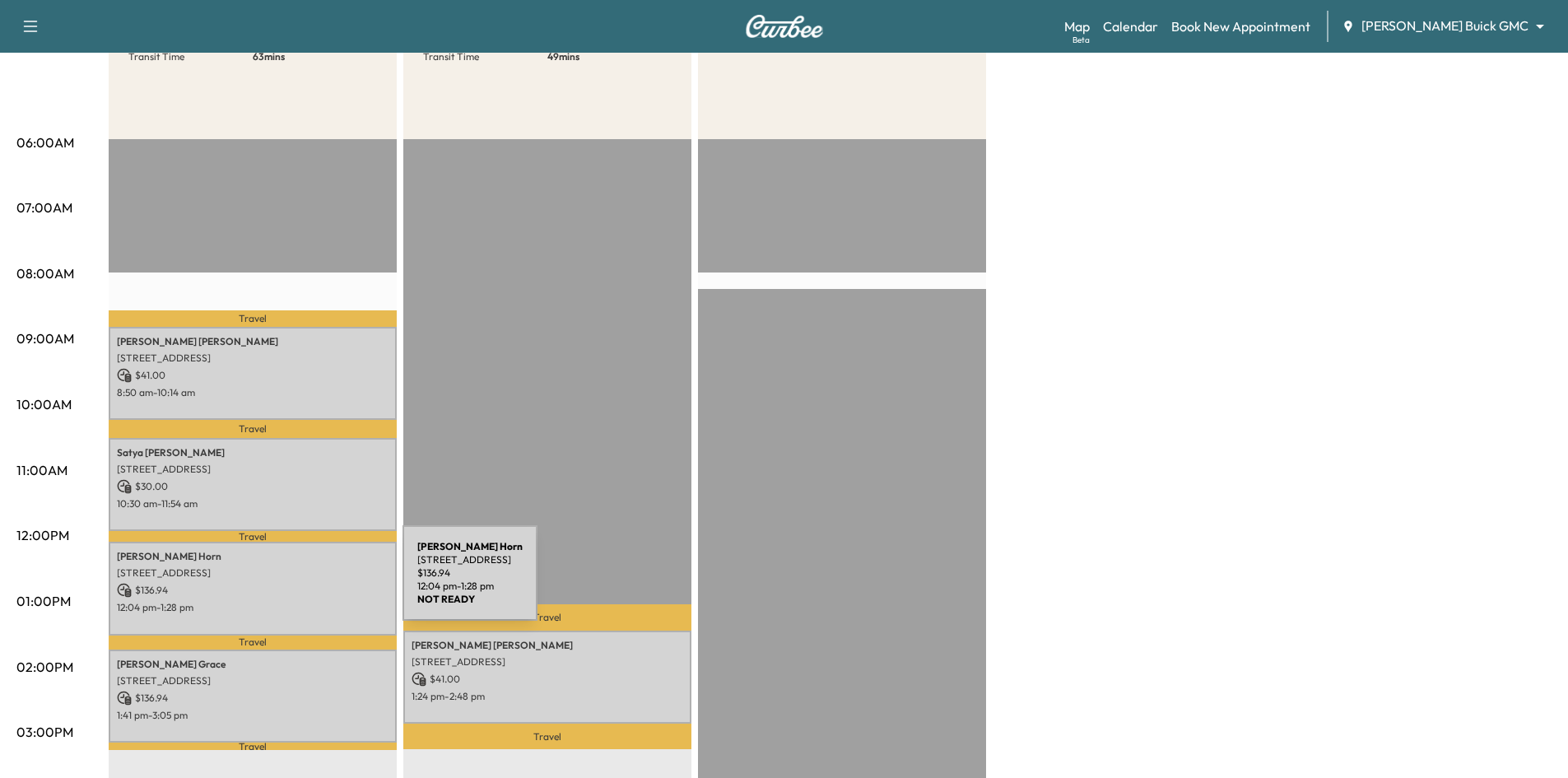
click at [279, 583] on p "$ 136.94" at bounding box center [252, 590] width 271 height 15
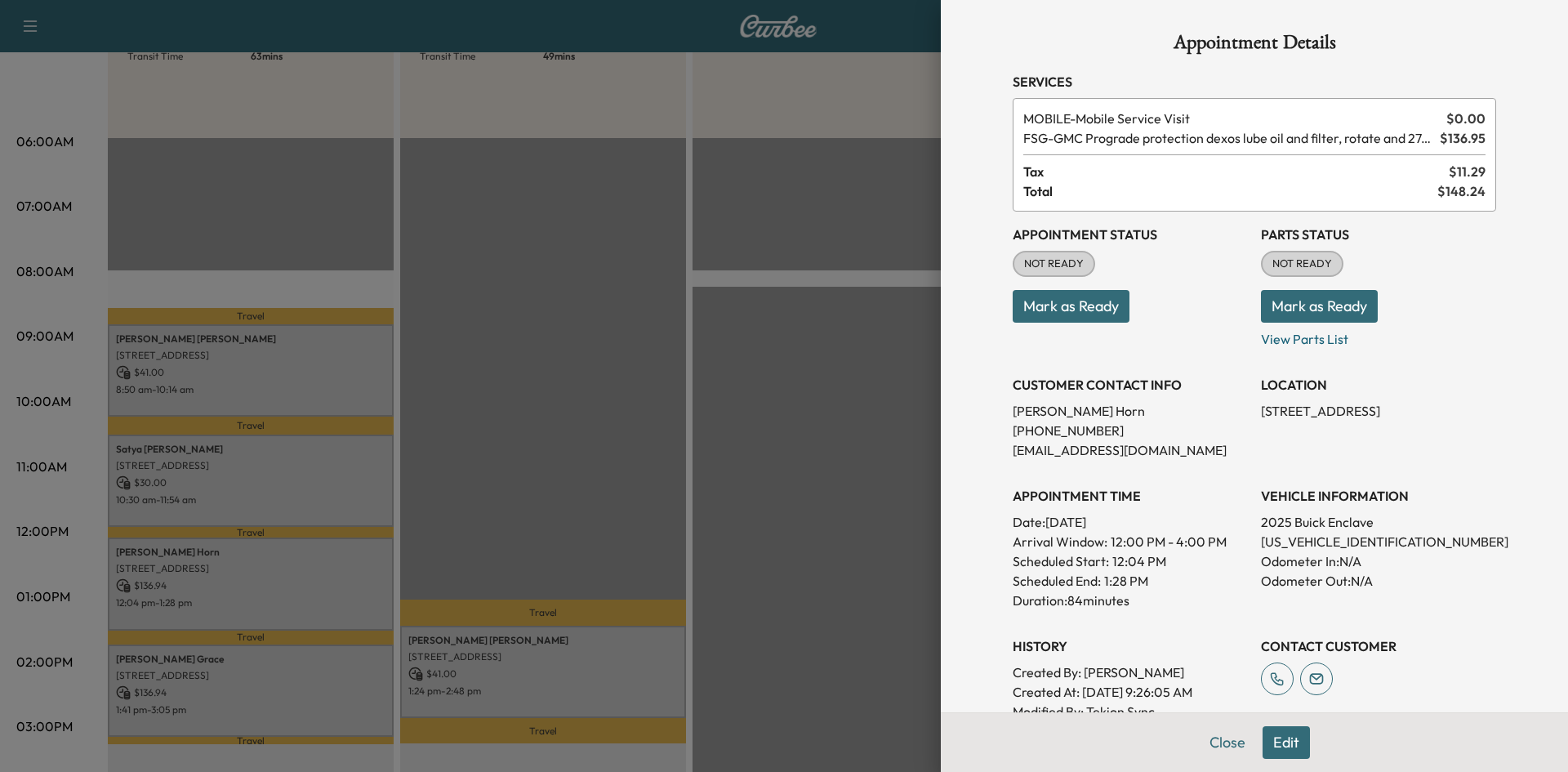
click at [1297, 540] on p "5GAERCRS9SJ120024" at bounding box center [1378, 541] width 236 height 20
copy p "5GAERCRS9SJ120024"
click at [248, 652] on div at bounding box center [784, 386] width 1568 height 772
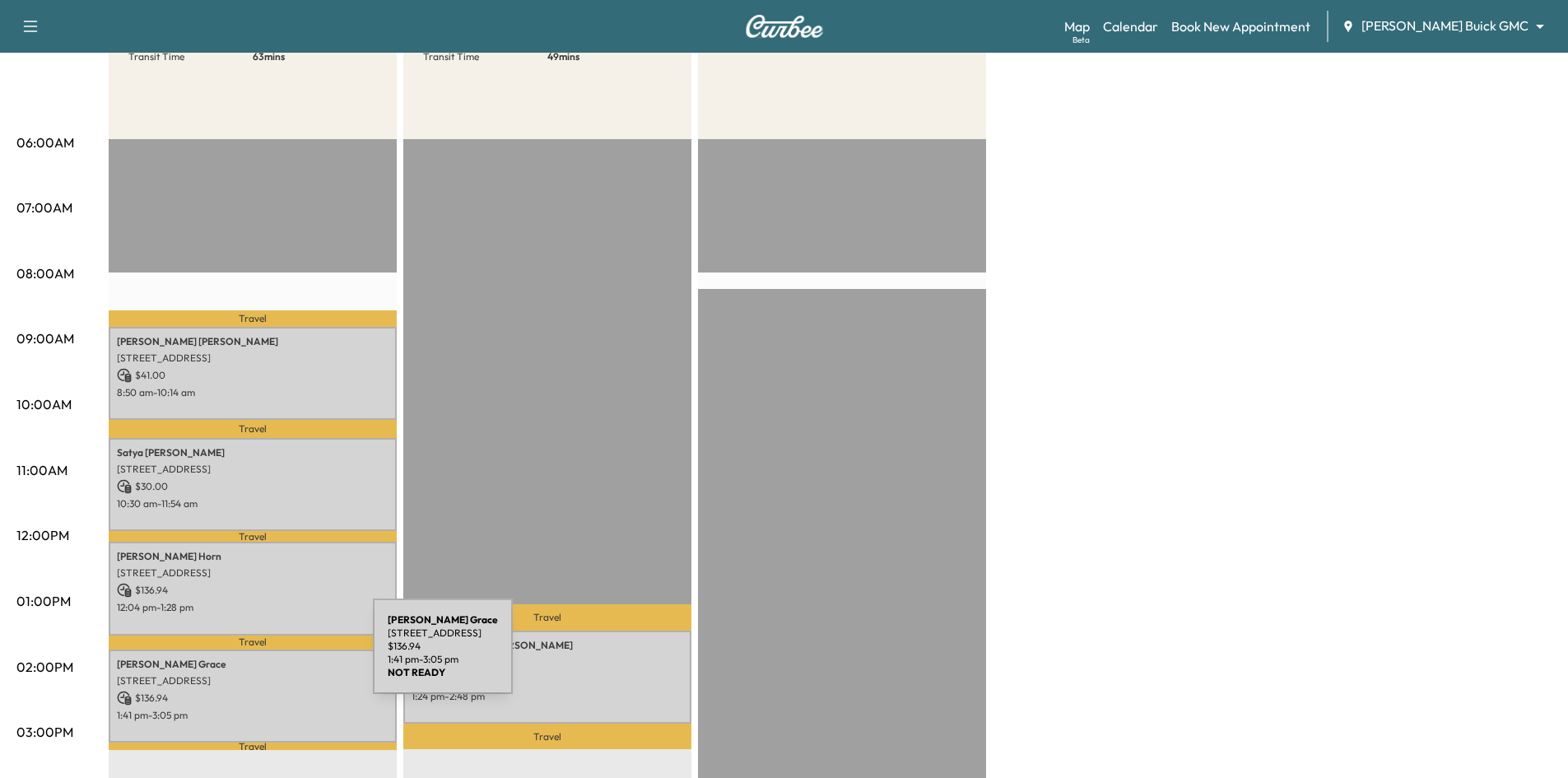
click at [250, 658] on p "Michael Grace" at bounding box center [252, 664] width 271 height 13
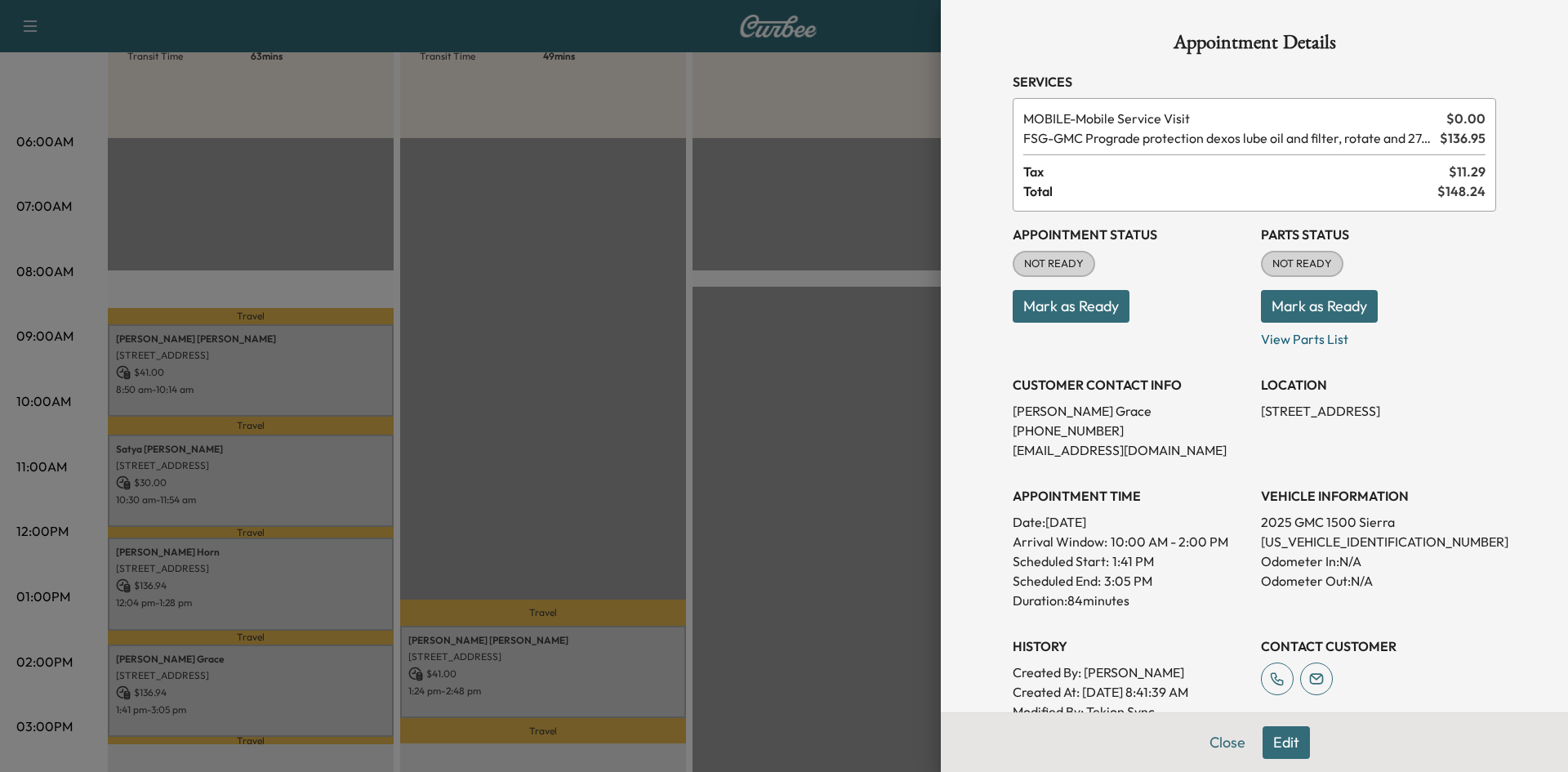
click at [1309, 538] on p "1GTUUCED1SZ196578" at bounding box center [1378, 541] width 236 height 20
copy p "1GTUUCED1SZ196578"
click at [466, 364] on div at bounding box center [784, 386] width 1568 height 772
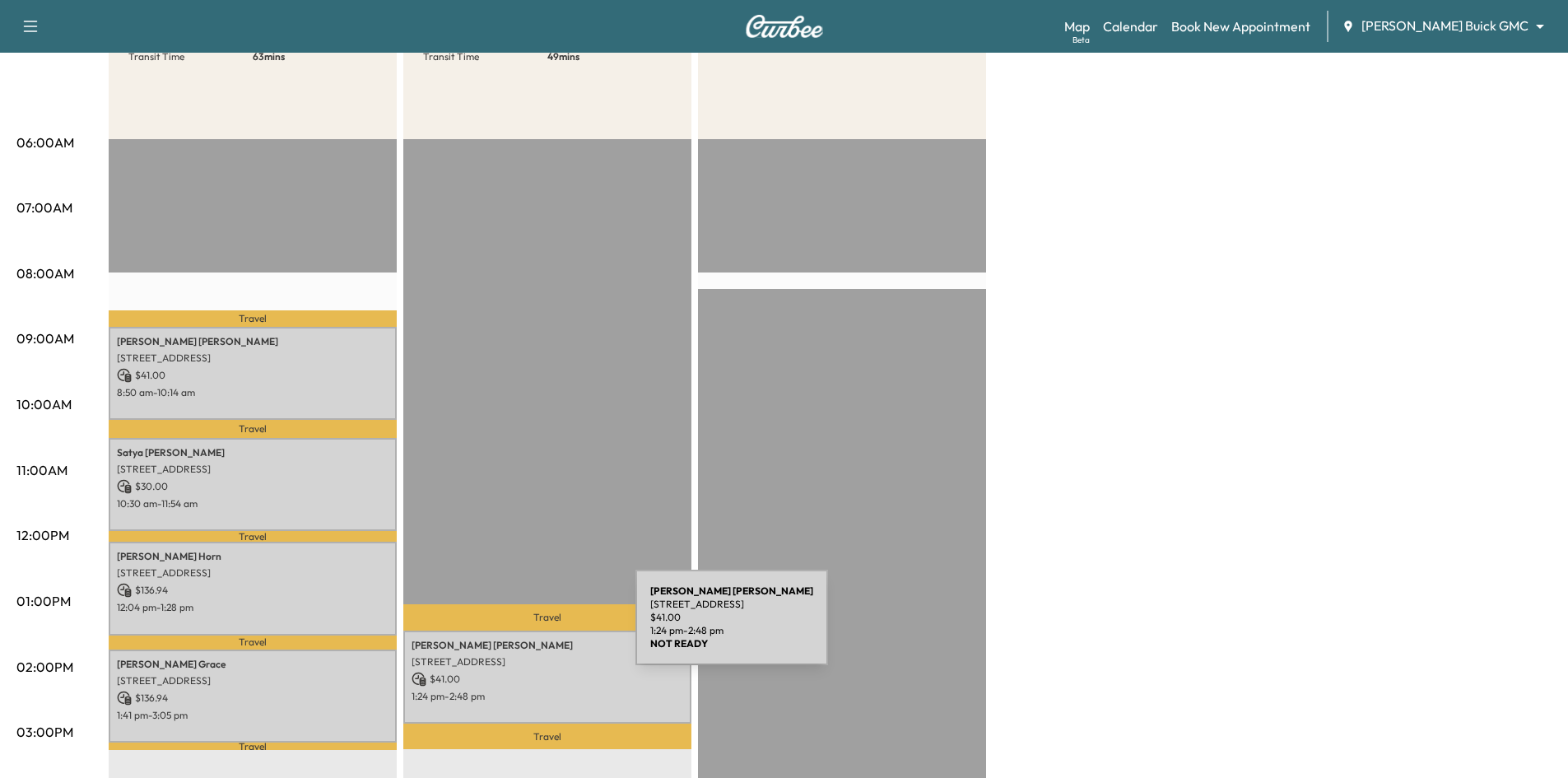
click at [539, 665] on div "Gloria Romero 518 W Arapaho Rd, Richardson, TX 75080, USA $ 41.00 1:24 pm - 2:4…" at bounding box center [547, 677] width 288 height 93
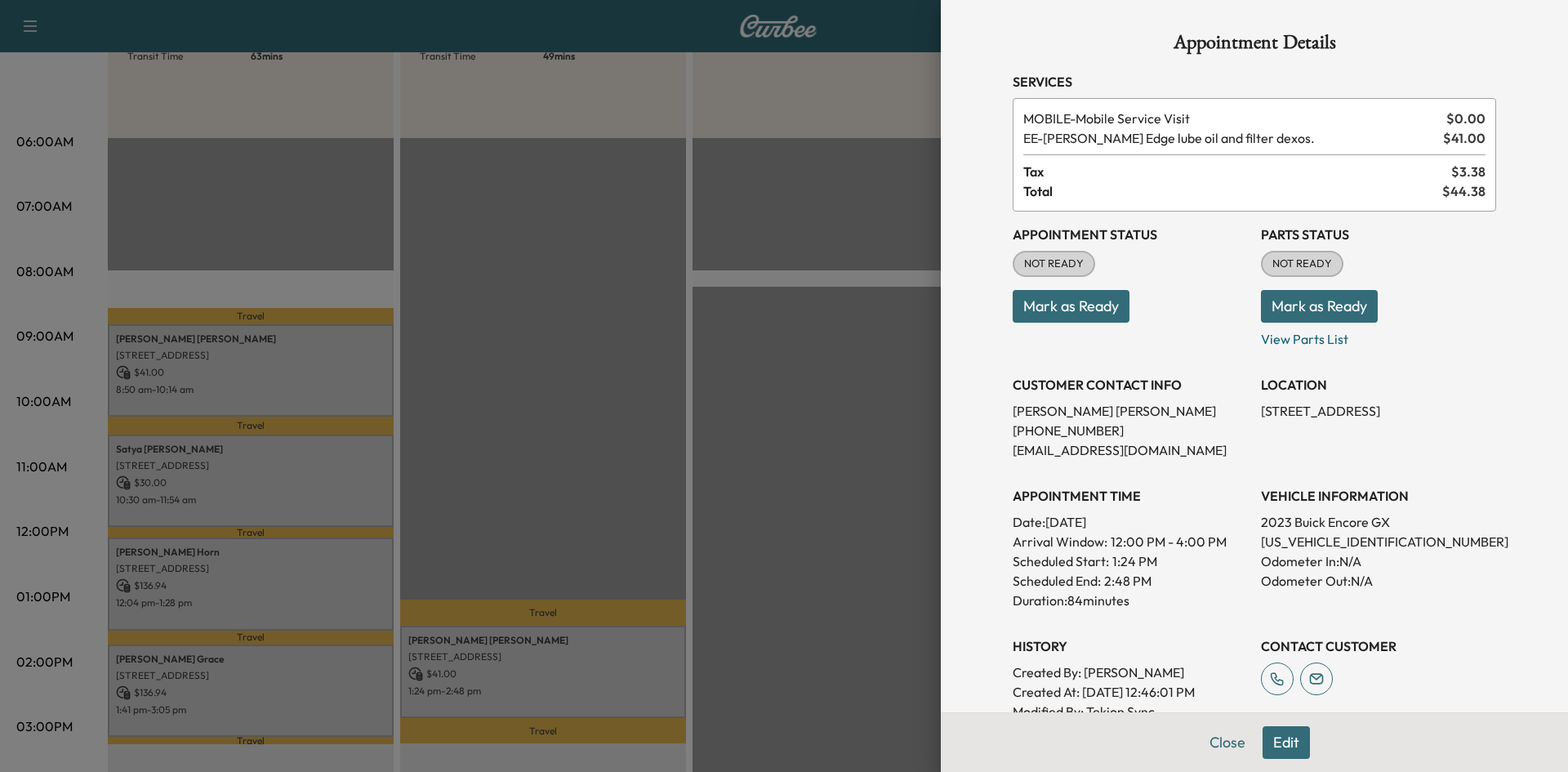
click at [792, 437] on div at bounding box center [784, 386] width 1568 height 772
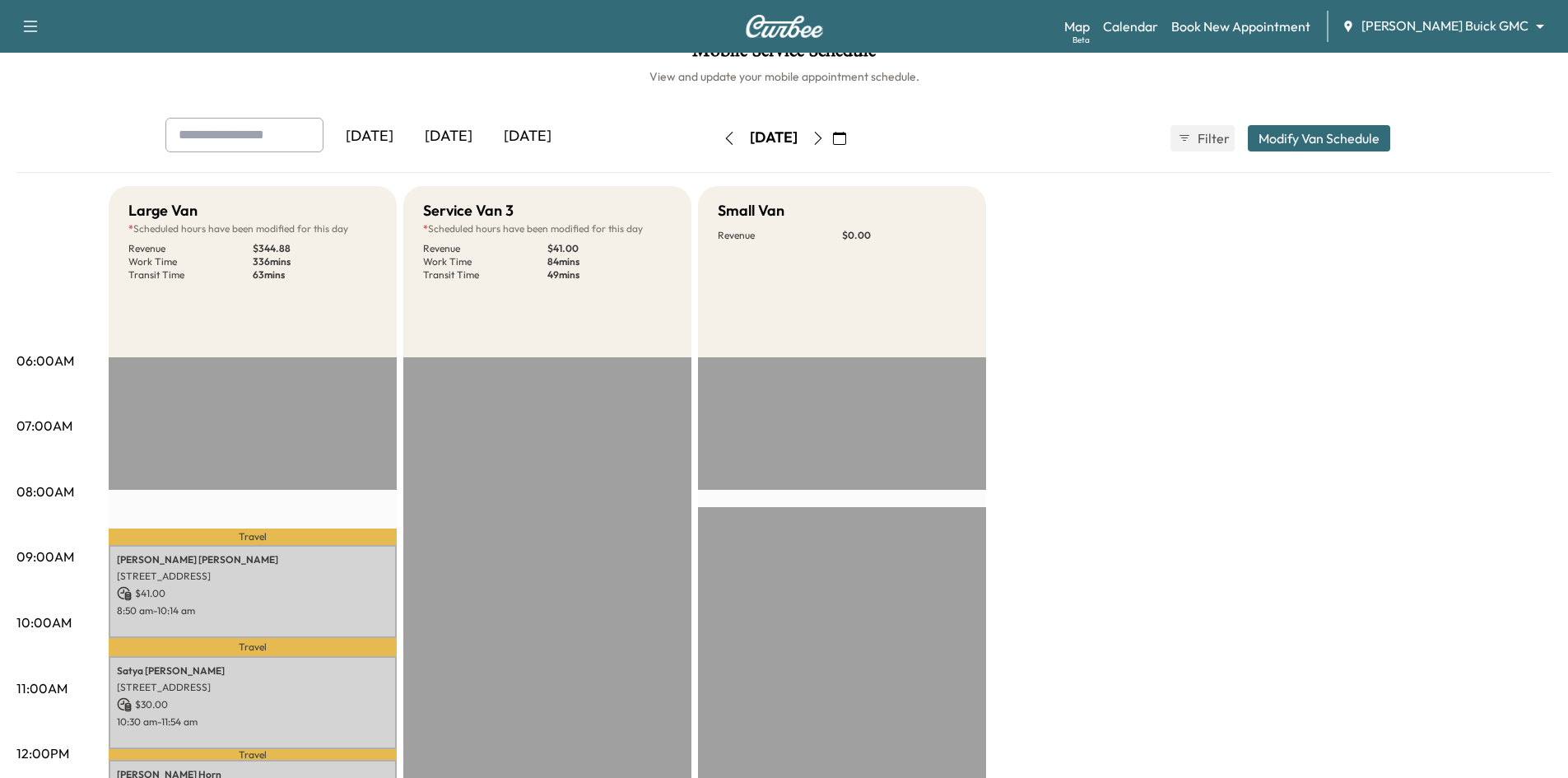
scroll to position [0, 0]
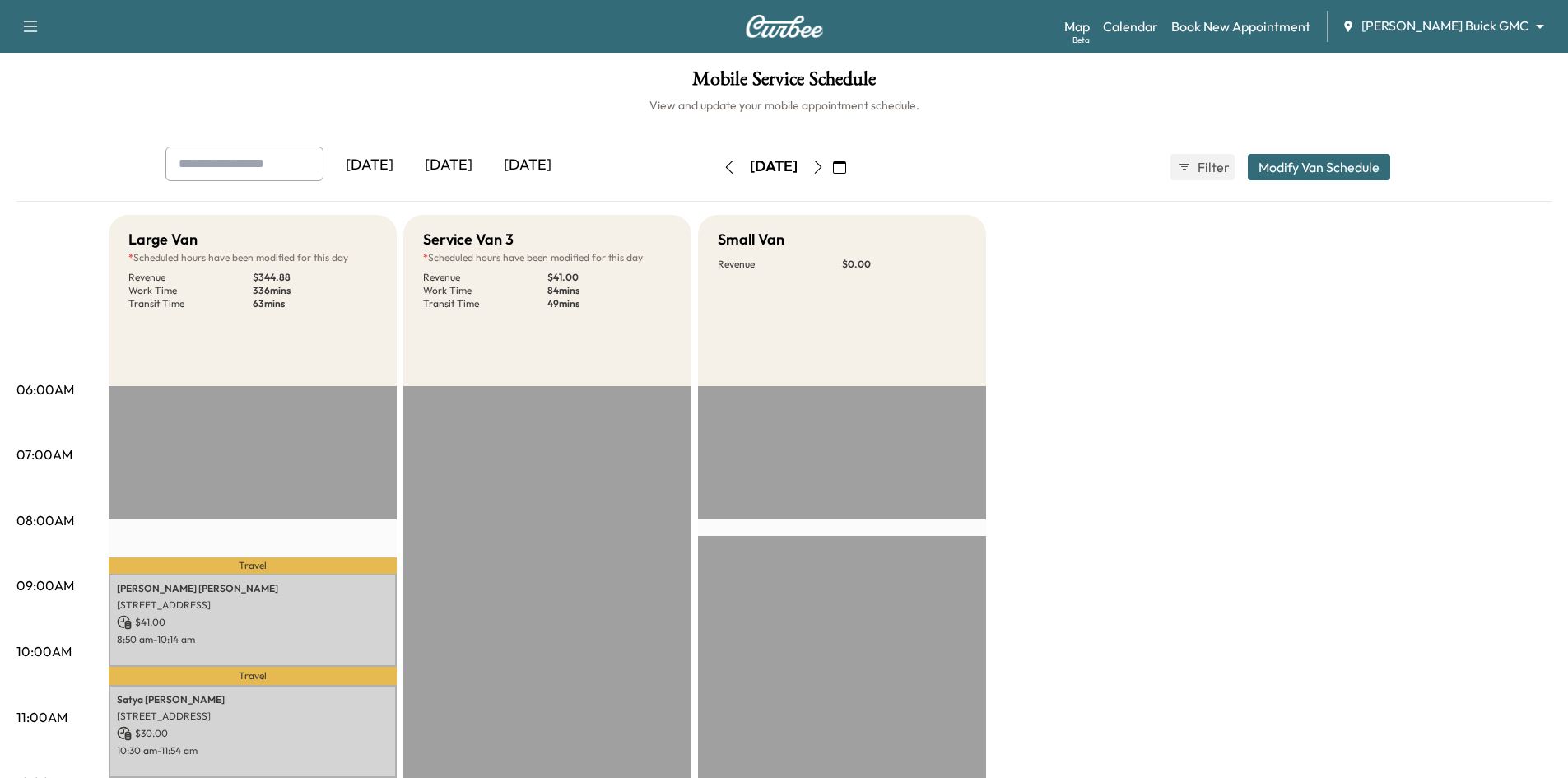
click at [548, 164] on div "[DATE]" at bounding box center [527, 165] width 79 height 38
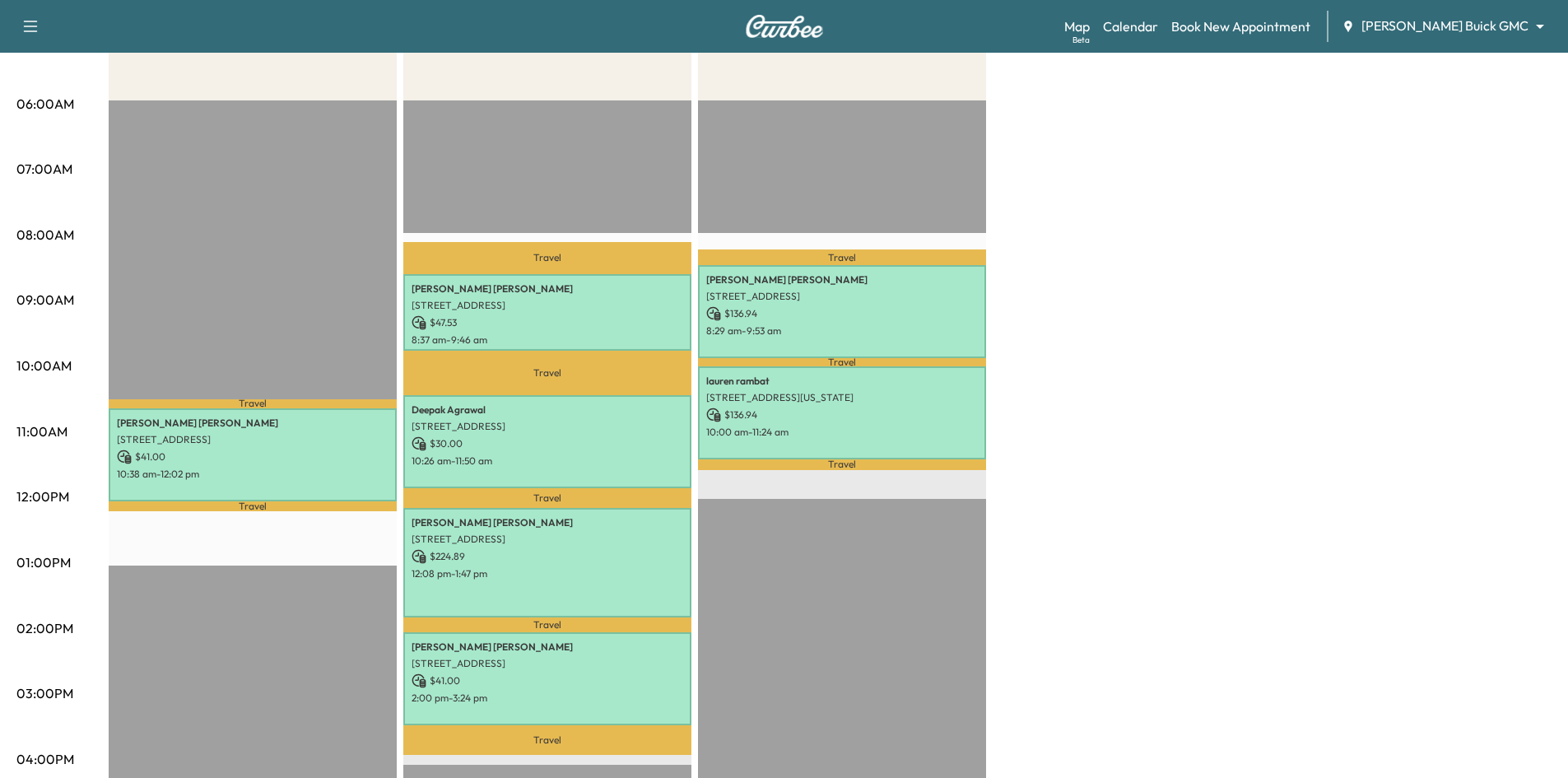
scroll to position [247, 0]
